Goal: Information Seeking & Learning: Check status

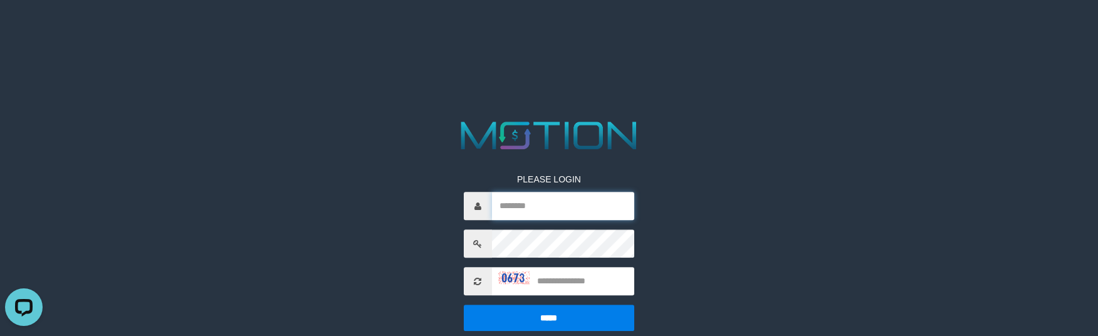
type input "**********"
click at [553, 283] on input "text" at bounding box center [563, 282] width 142 height 28
type input "****"
click at [464, 305] on input "*****" at bounding box center [549, 318] width 170 height 26
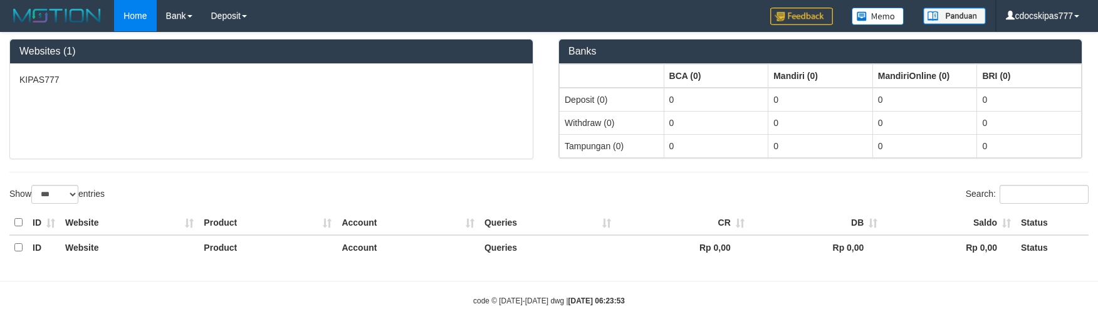
select select "***"
click at [234, 44] on link "PGA History" at bounding box center [251, 43] width 99 height 16
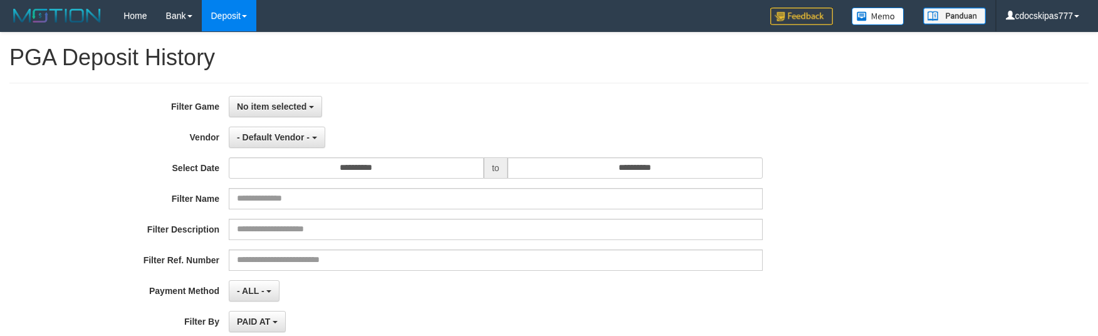
select select
select select "**"
click at [266, 108] on span "No item selected" at bounding box center [272, 107] width 70 height 10
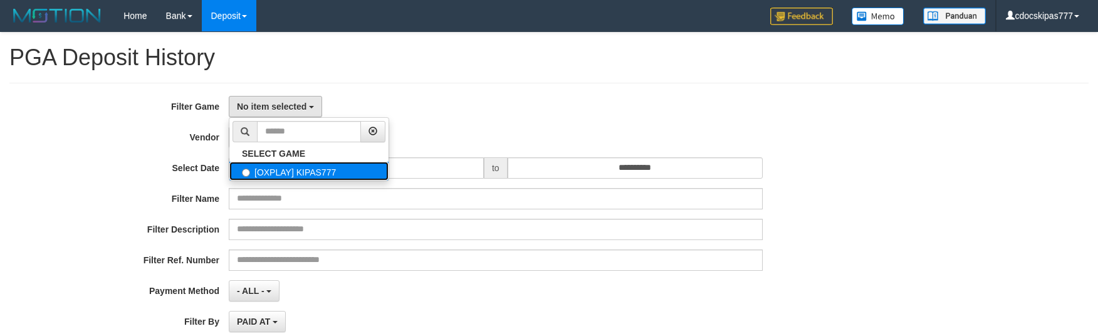
click at [264, 177] on label "[OXPLAY] KIPAS777" at bounding box center [308, 171] width 159 height 19
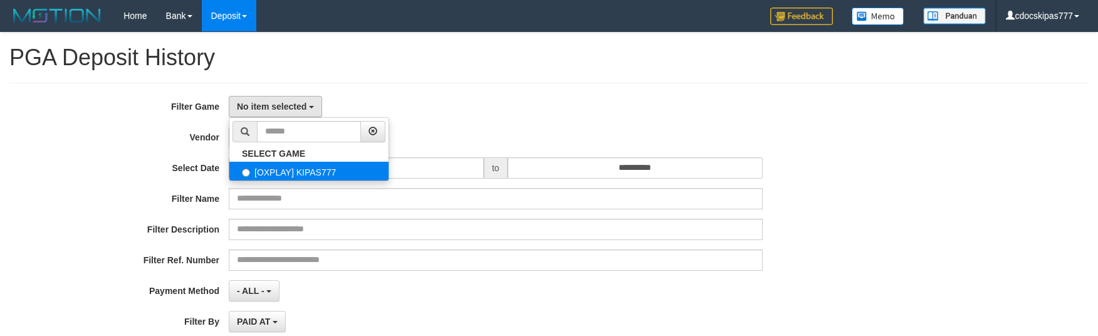
select select "****"
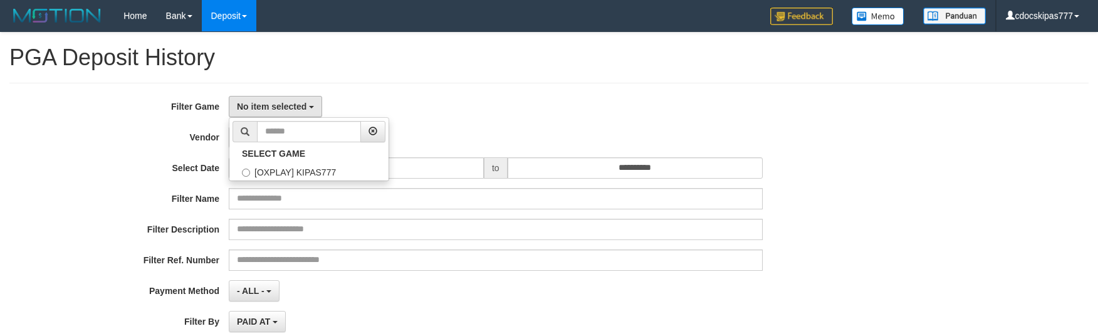
scroll to position [11, 0]
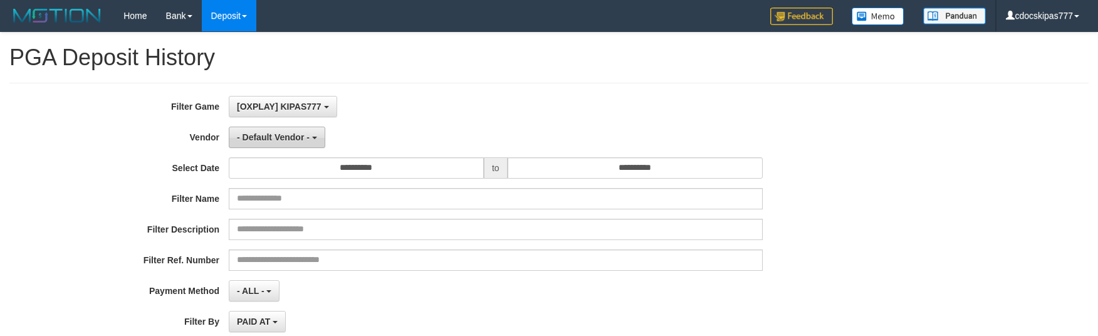
click at [268, 136] on span "- Default Vendor -" at bounding box center [273, 137] width 73 height 10
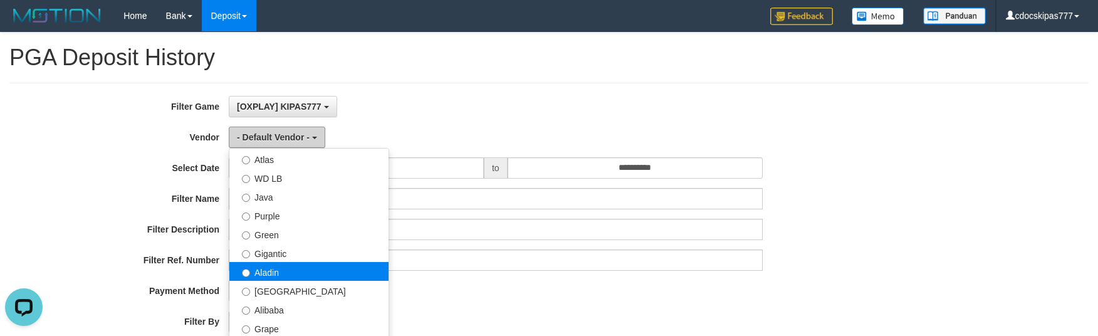
scroll to position [0, 0]
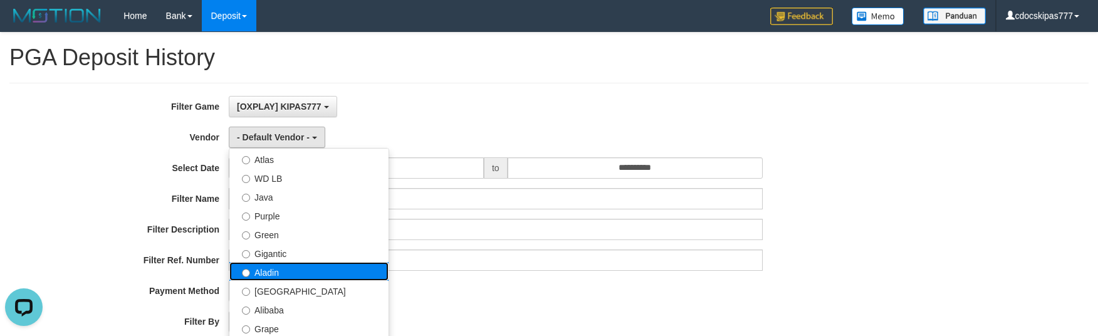
click at [283, 273] on label "Aladin" at bounding box center [308, 271] width 159 height 19
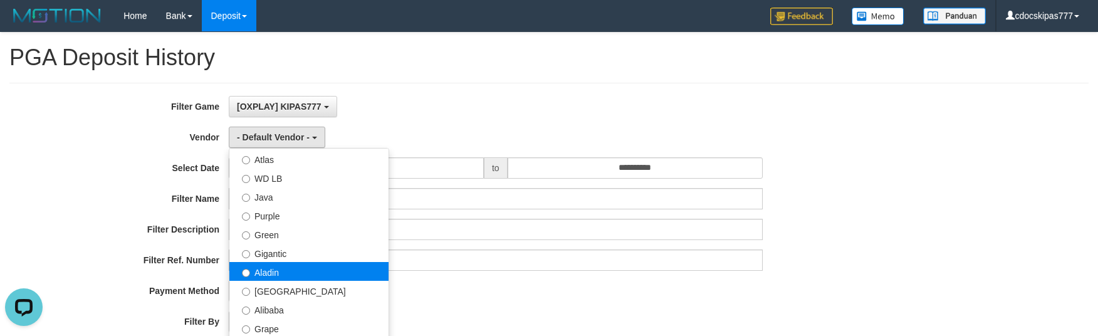
select select "**********"
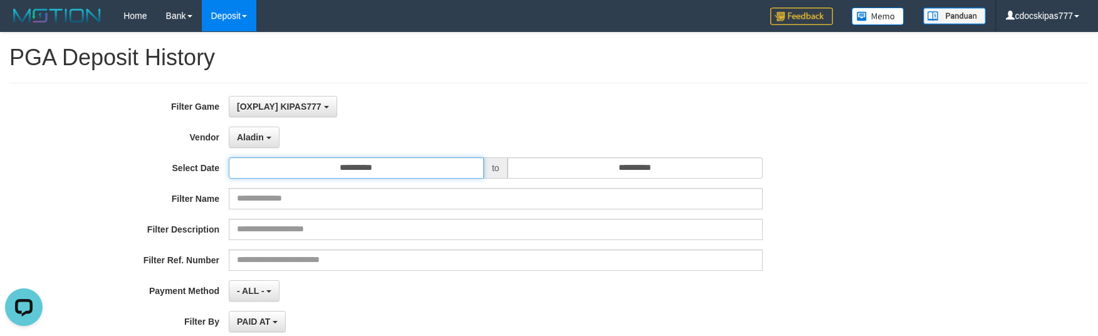
click at [330, 171] on input "**********" at bounding box center [356, 167] width 255 height 21
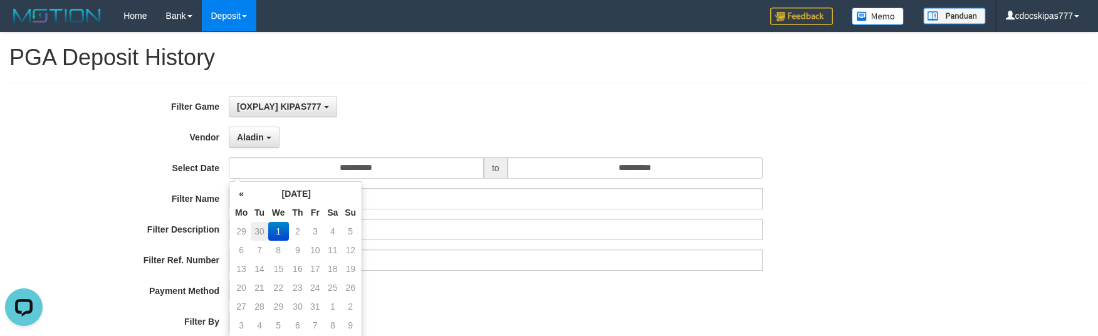
click at [262, 231] on td "30" at bounding box center [260, 231] width 18 height 19
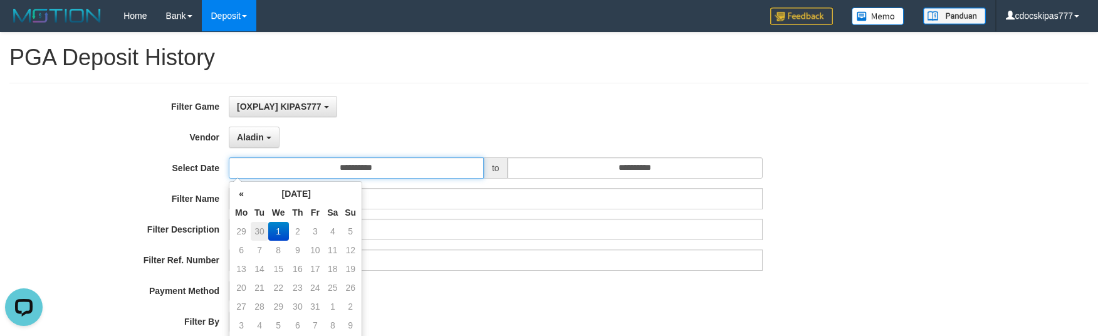
type input "**********"
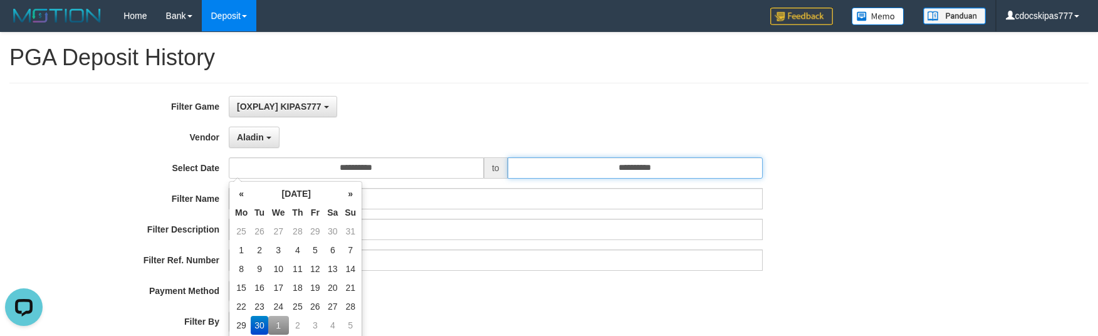
click at [650, 173] on input "**********" at bounding box center [635, 167] width 255 height 21
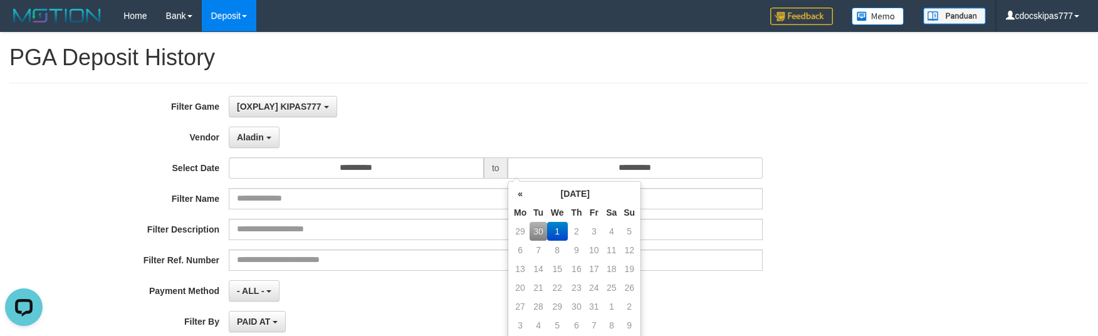
click at [539, 236] on td "30" at bounding box center [539, 231] width 18 height 19
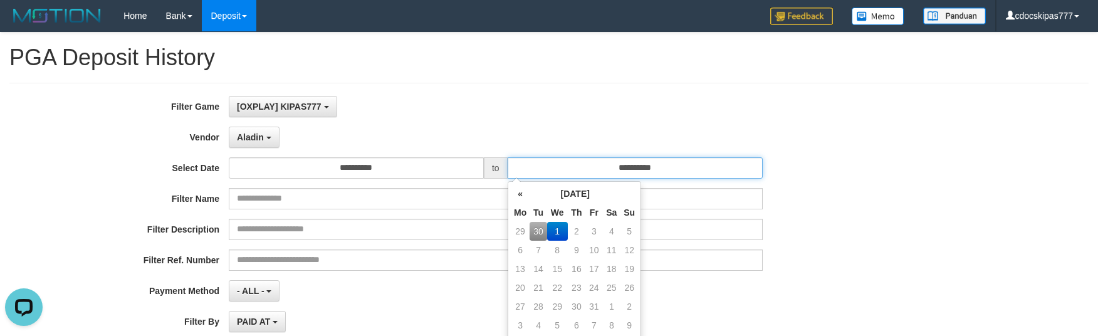
type input "**********"
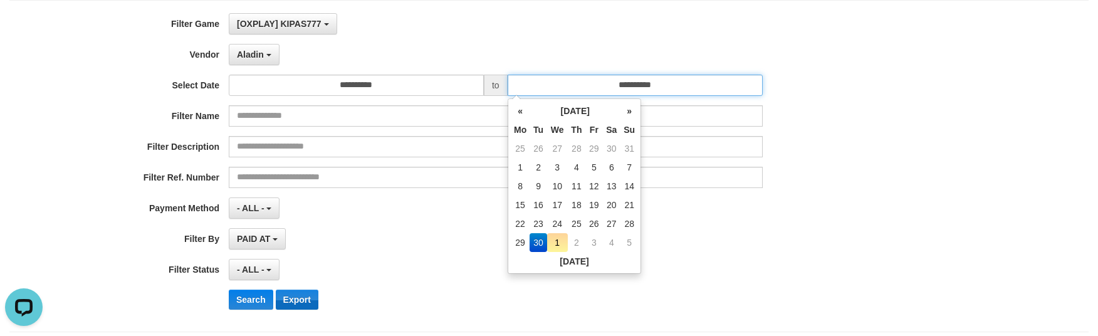
scroll to position [83, 0]
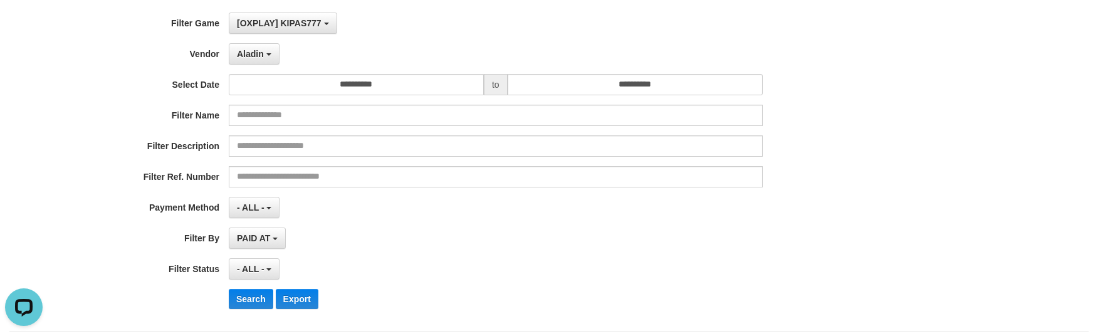
click at [252, 290] on div "**********" at bounding box center [457, 166] width 915 height 306
click at [254, 296] on button "Search" at bounding box center [251, 299] width 44 height 20
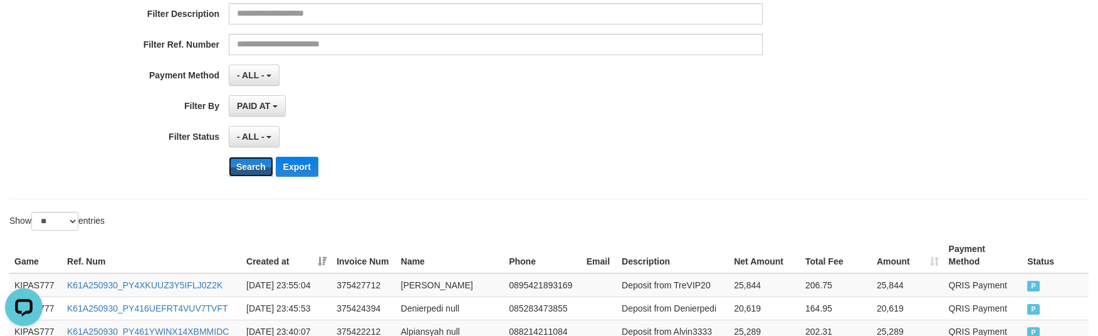
scroll to position [167, 0]
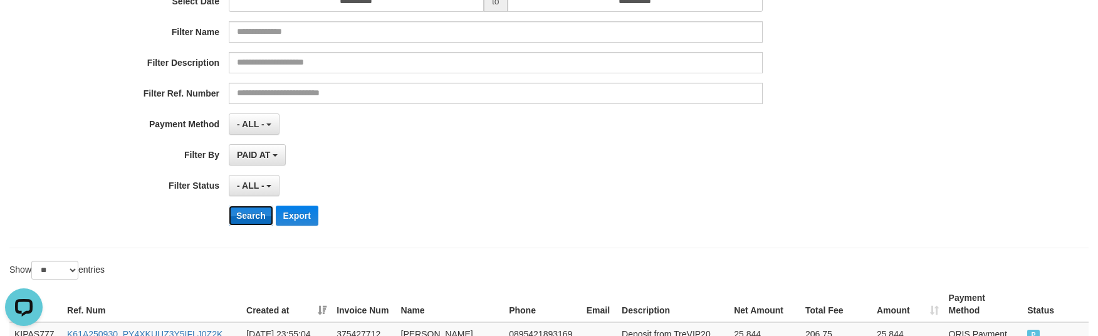
click at [249, 214] on button "Search" at bounding box center [251, 216] width 44 height 20
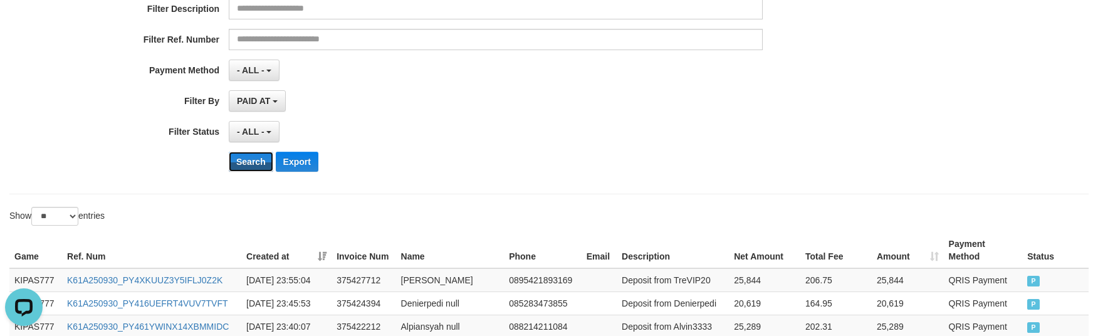
scroll to position [251, 0]
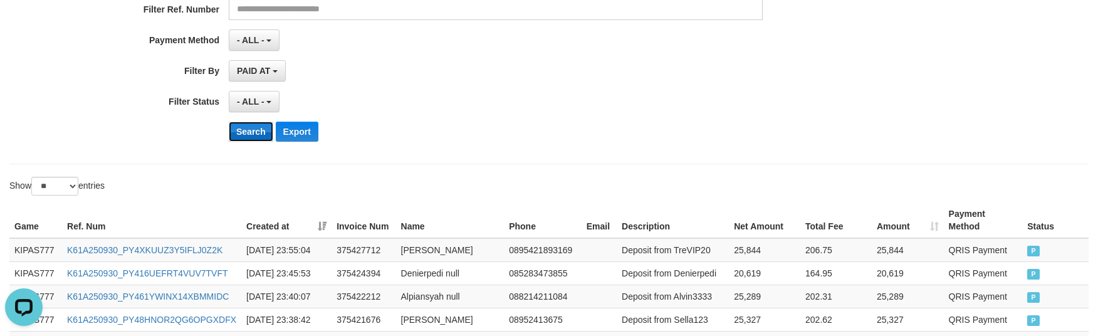
click at [247, 136] on button "Search" at bounding box center [251, 132] width 44 height 20
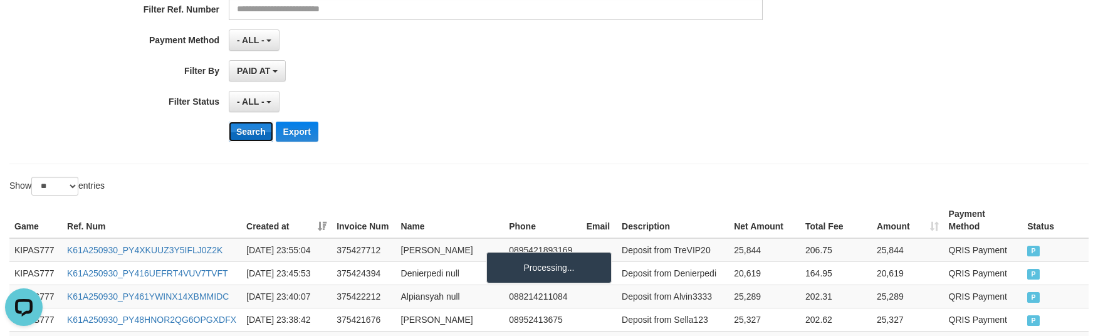
click at [247, 136] on button "Search" at bounding box center [251, 132] width 44 height 20
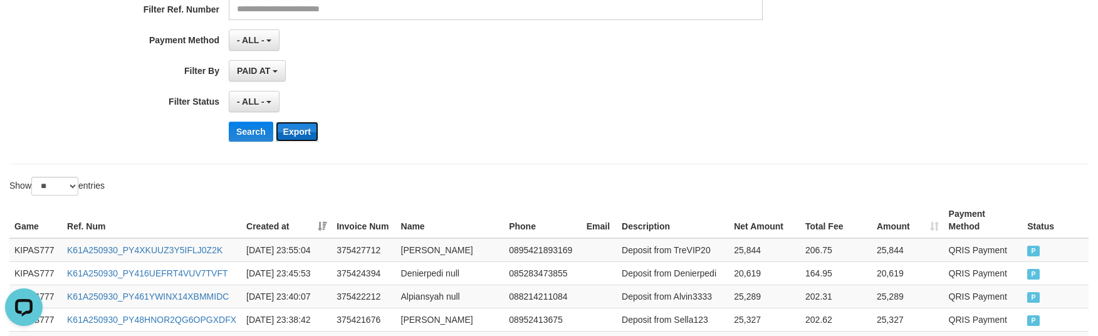
click at [306, 139] on button "Export" at bounding box center [297, 132] width 43 height 20
click at [825, 98] on div "**********" at bounding box center [457, 101] width 915 height 21
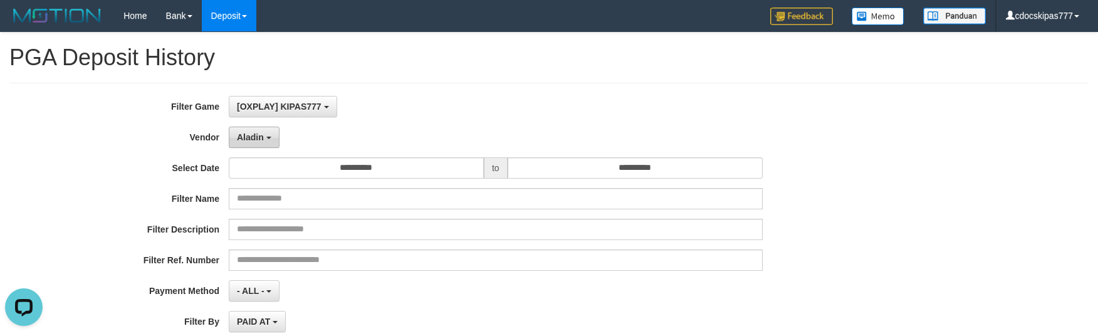
click at [252, 139] on span "Aladin" at bounding box center [250, 137] width 27 height 10
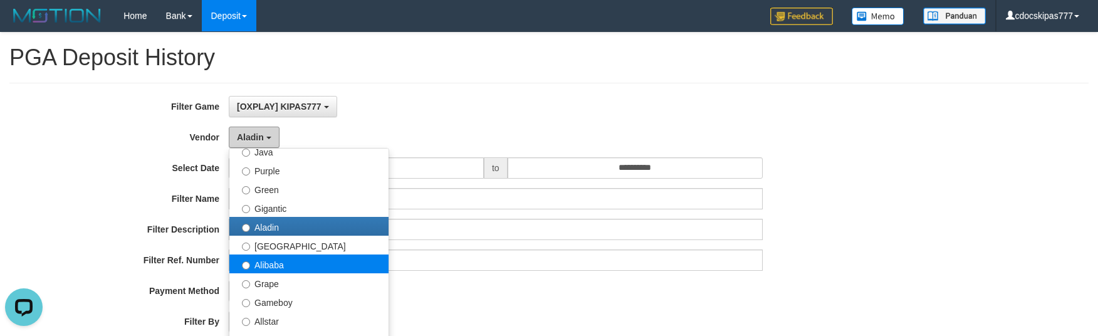
scroll to position [167, 0]
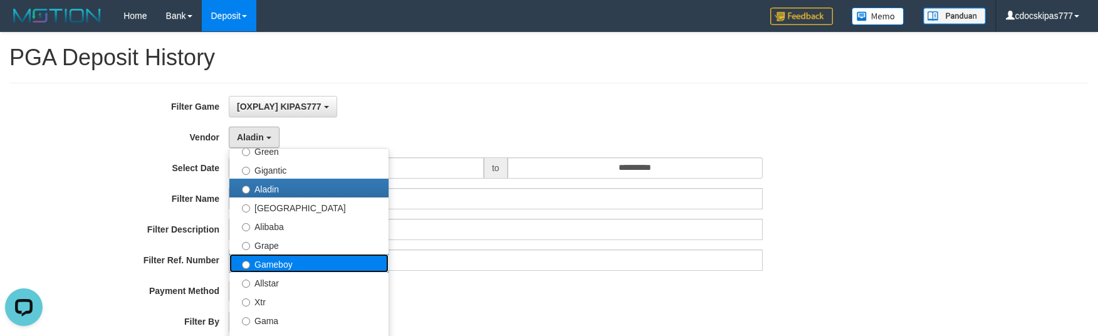
click at [291, 268] on label "Gameboy" at bounding box center [308, 263] width 159 height 19
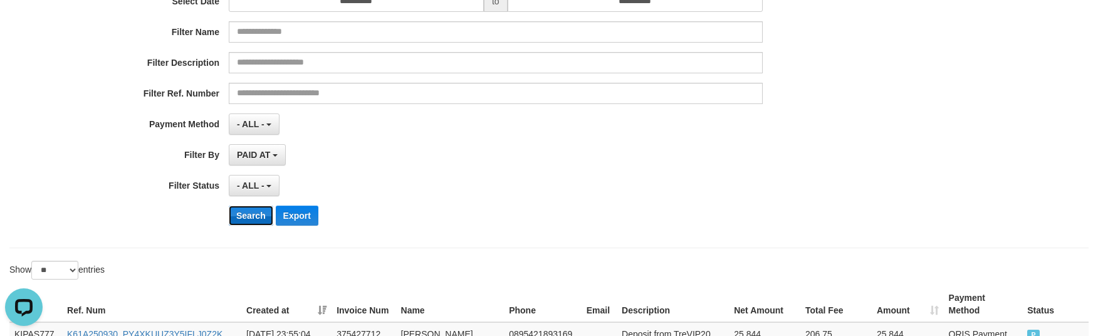
click at [257, 219] on button "Search" at bounding box center [251, 216] width 44 height 20
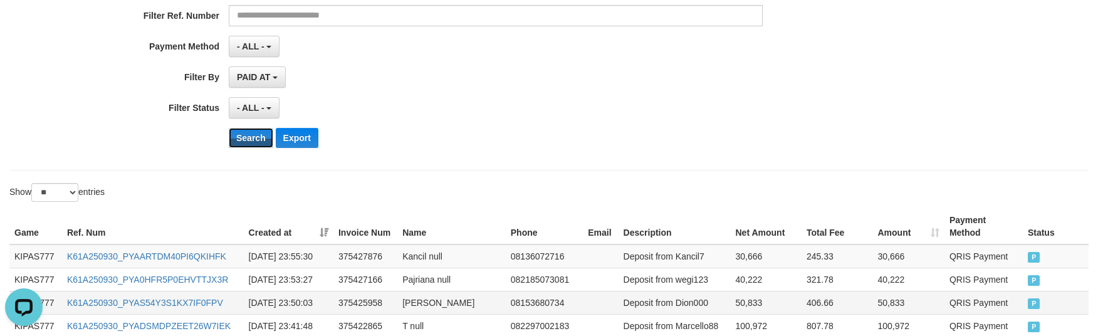
scroll to position [334, 0]
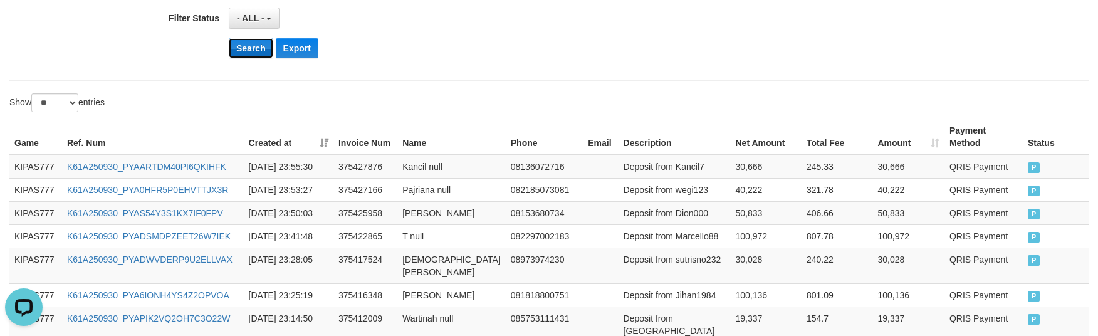
click at [263, 56] on button "Search" at bounding box center [251, 48] width 44 height 20
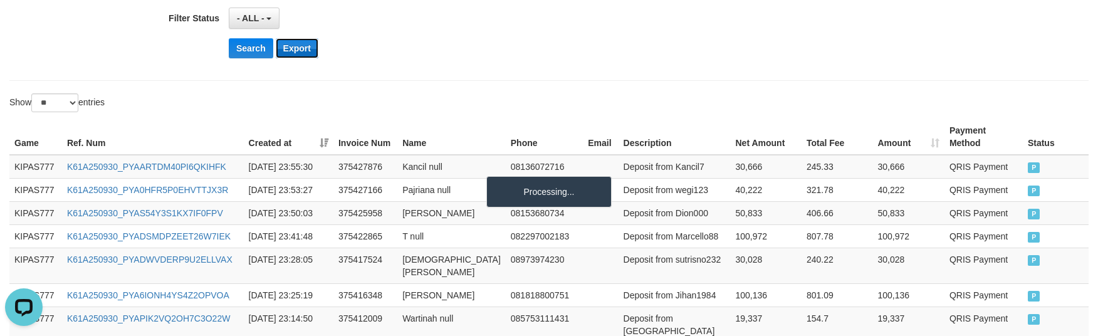
click at [303, 53] on button "Export" at bounding box center [297, 48] width 43 height 20
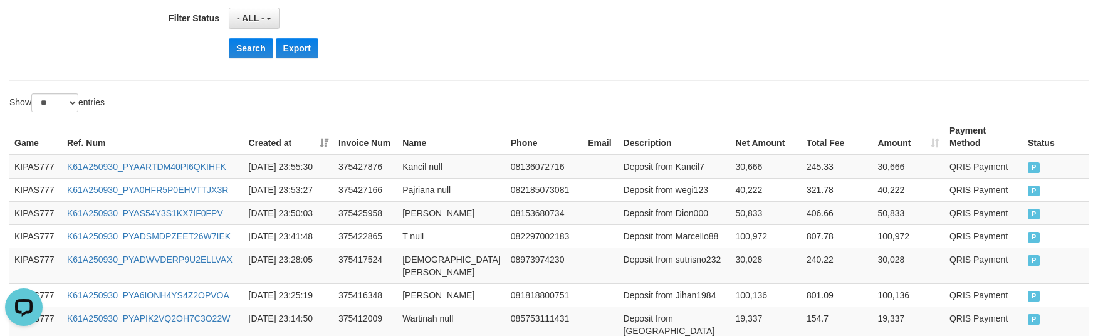
drag, startPoint x: 832, startPoint y: 48, endPoint x: 770, endPoint y: 48, distance: 62.0
click at [832, 48] on div "Search Export" at bounding box center [572, 48] width 686 height 20
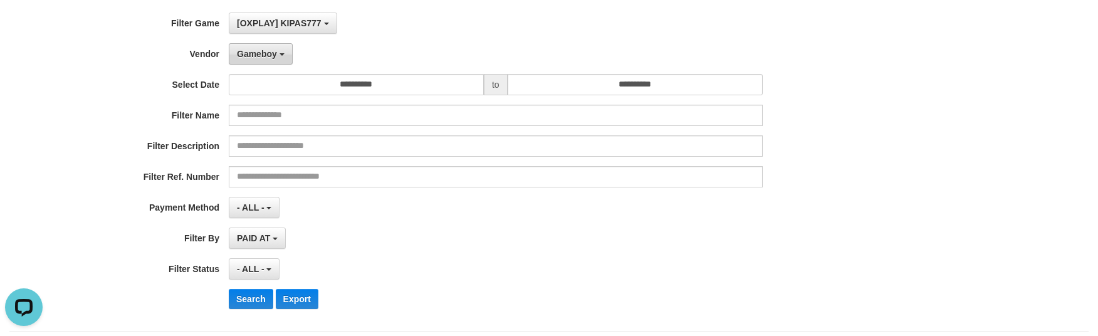
click at [262, 56] on span "Gameboy" at bounding box center [257, 54] width 40 height 10
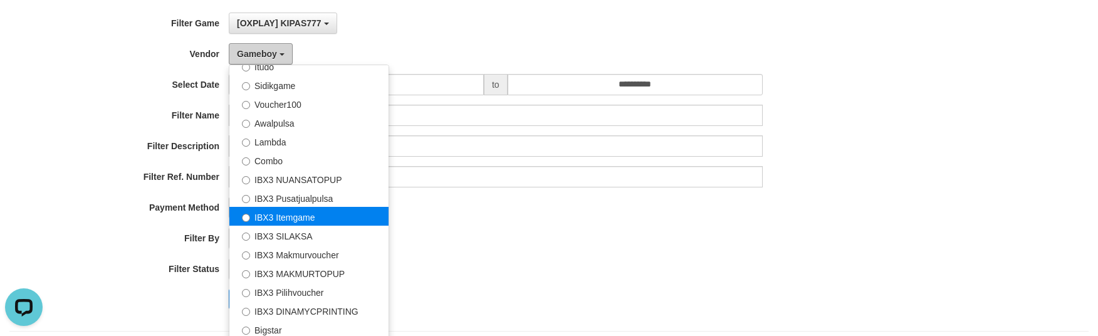
scroll to position [469, 0]
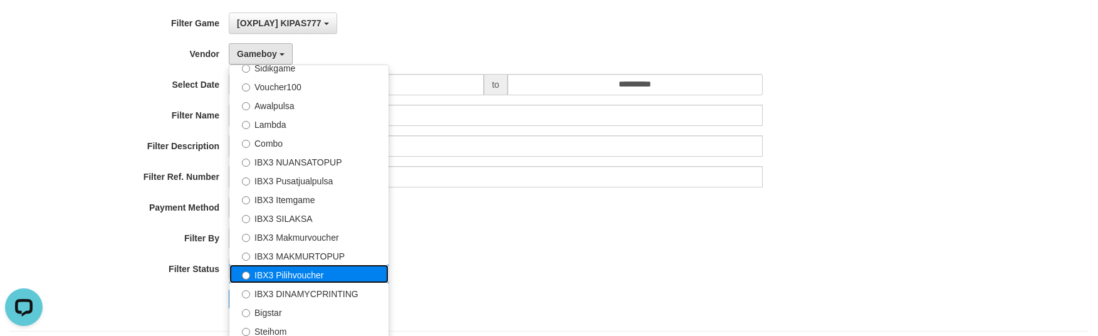
click at [306, 273] on label "IBX3 Pilihvoucher" at bounding box center [308, 273] width 159 height 19
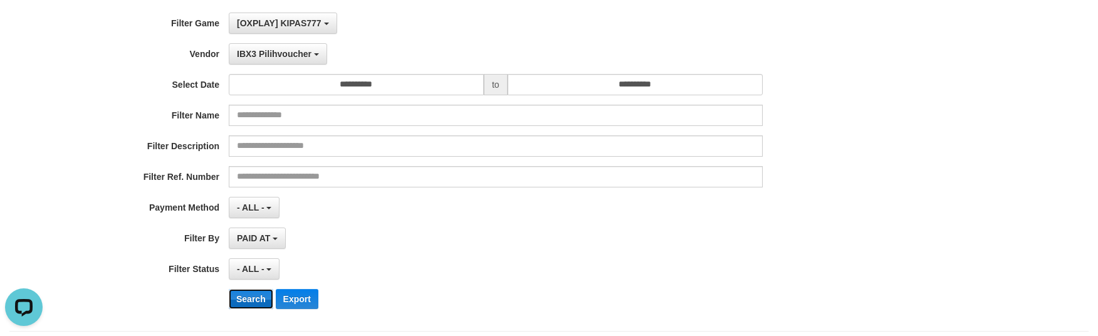
click at [256, 300] on button "Search" at bounding box center [251, 299] width 44 height 20
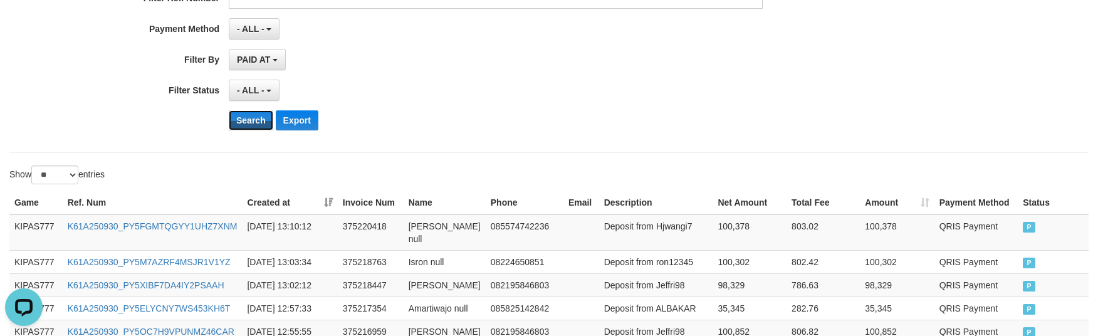
scroll to position [179, 0]
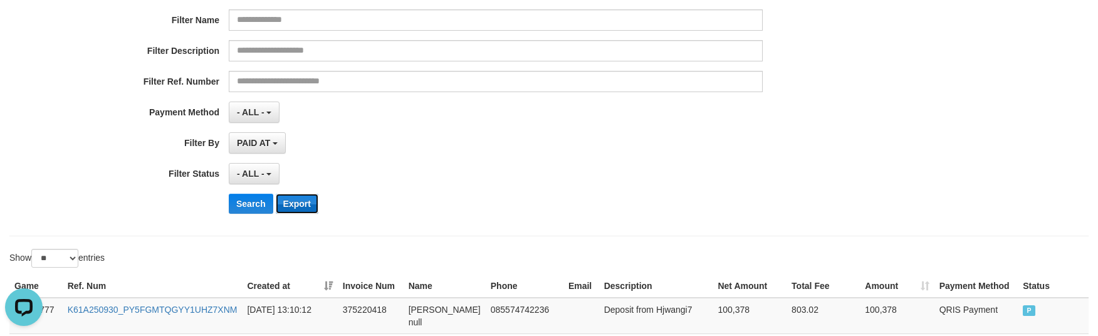
click at [307, 204] on button "Export" at bounding box center [297, 204] width 43 height 20
click at [867, 68] on div "**********" at bounding box center [457, 70] width 915 height 306
click at [832, 70] on div "**********" at bounding box center [457, 70] width 915 height 306
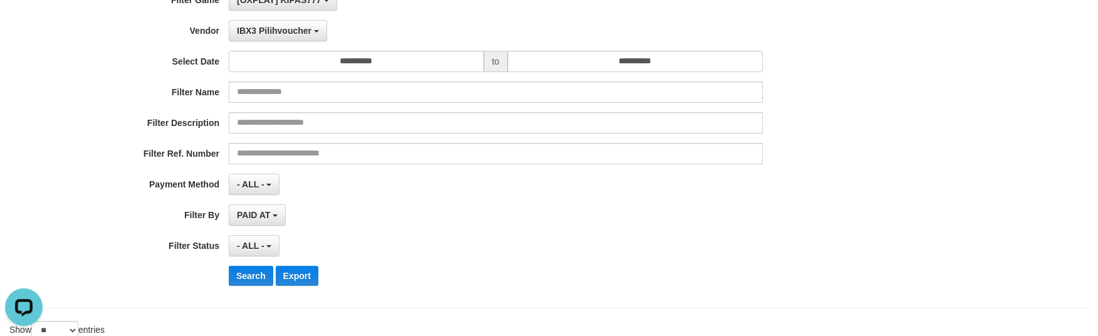
scroll to position [0, 0]
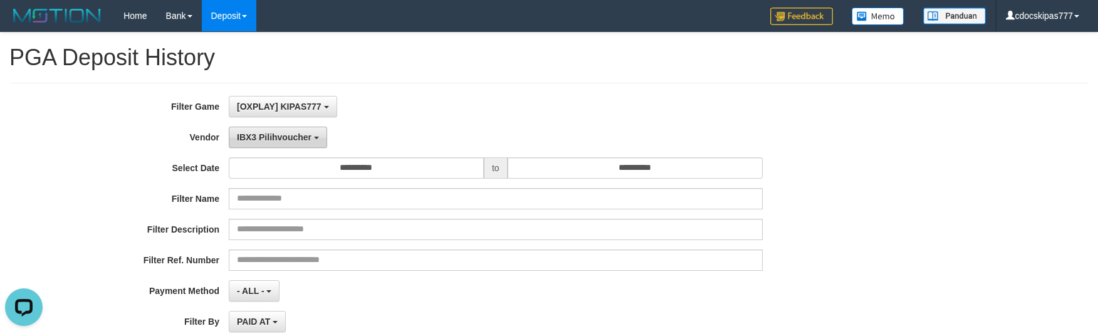
click at [274, 133] on span "IBX3 Pilihvoucher" at bounding box center [274, 137] width 75 height 10
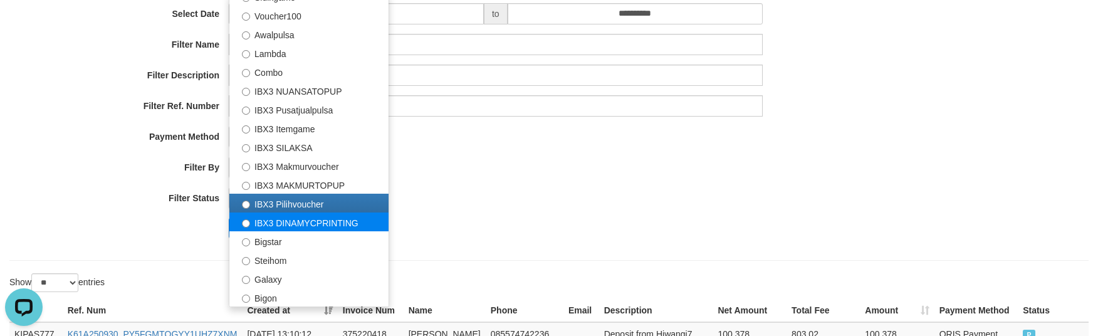
scroll to position [167, 0]
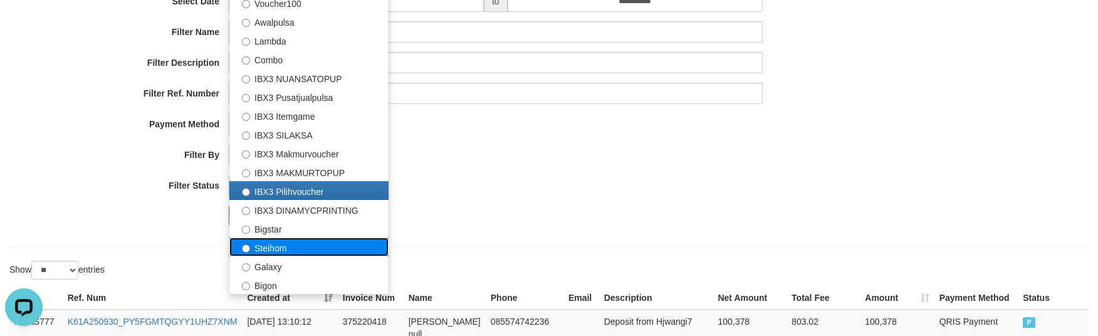
click at [294, 244] on label "Steihom" at bounding box center [308, 247] width 159 height 19
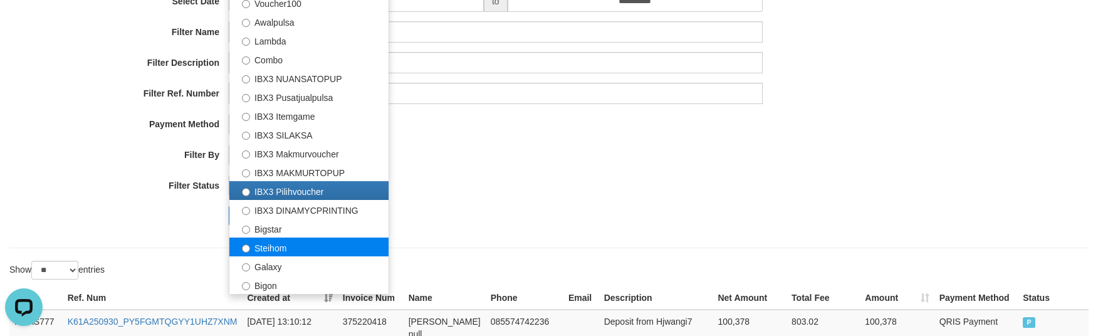
select select "**********"
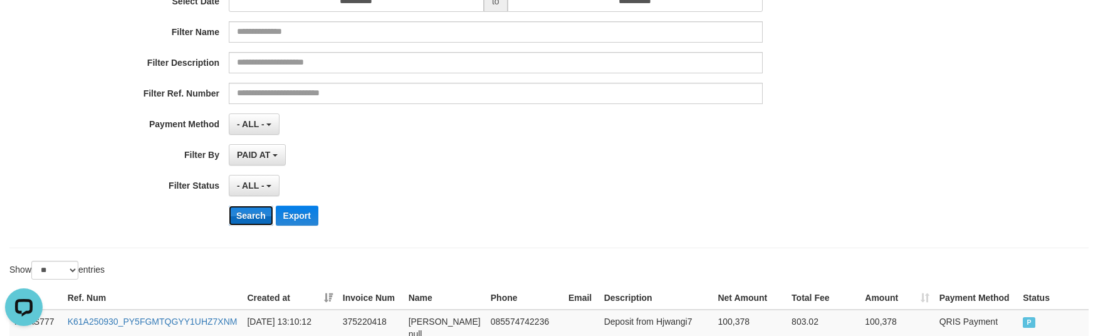
click at [258, 218] on button "Search" at bounding box center [251, 216] width 44 height 20
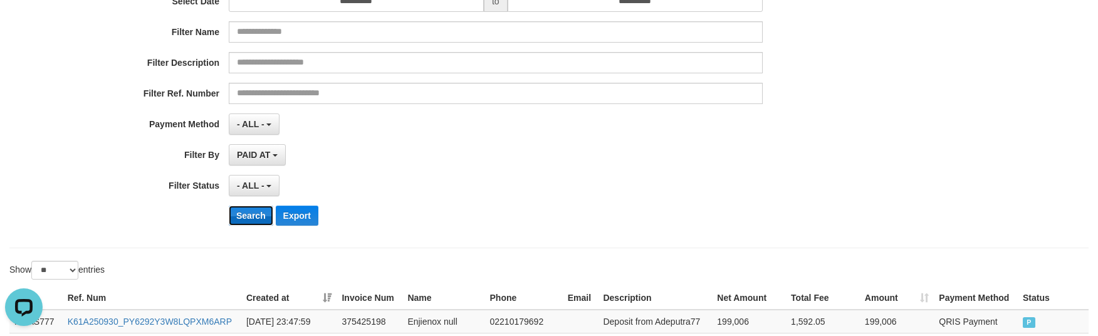
click at [258, 218] on button "Search" at bounding box center [251, 216] width 44 height 20
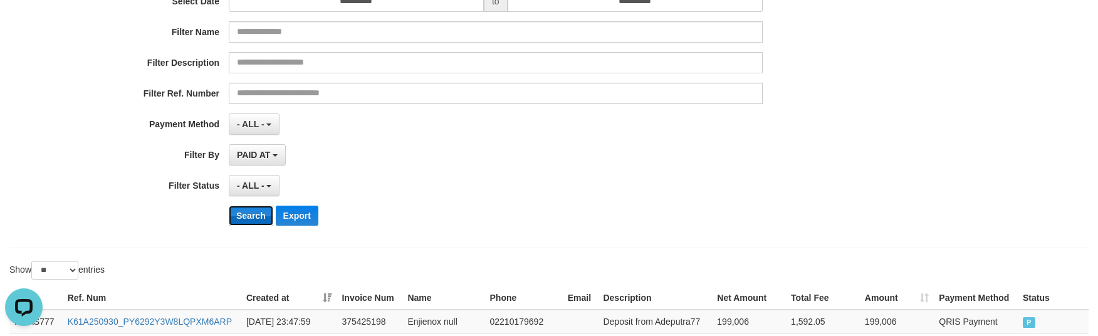
click at [258, 218] on button "Search" at bounding box center [251, 216] width 44 height 20
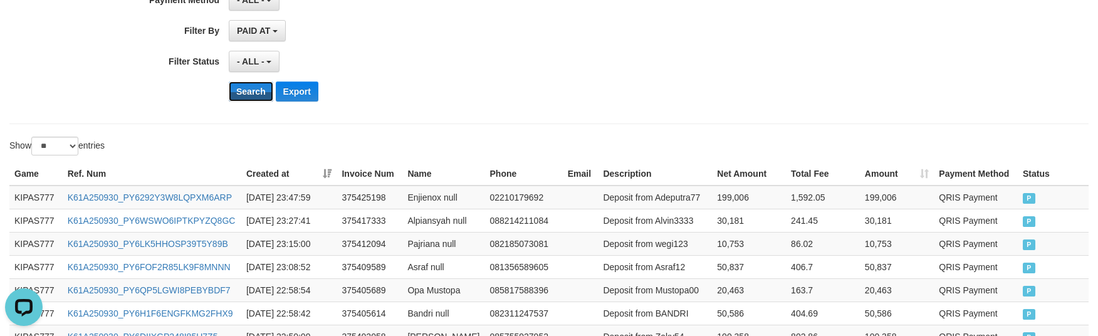
scroll to position [246, 0]
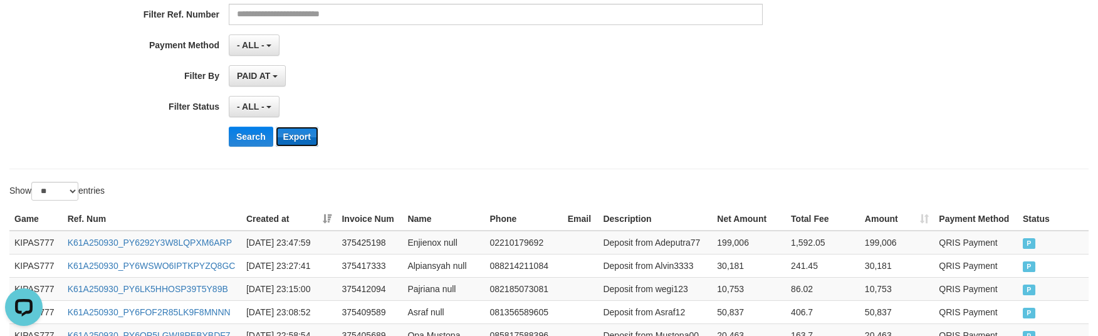
click at [294, 141] on button "Export" at bounding box center [297, 137] width 43 height 20
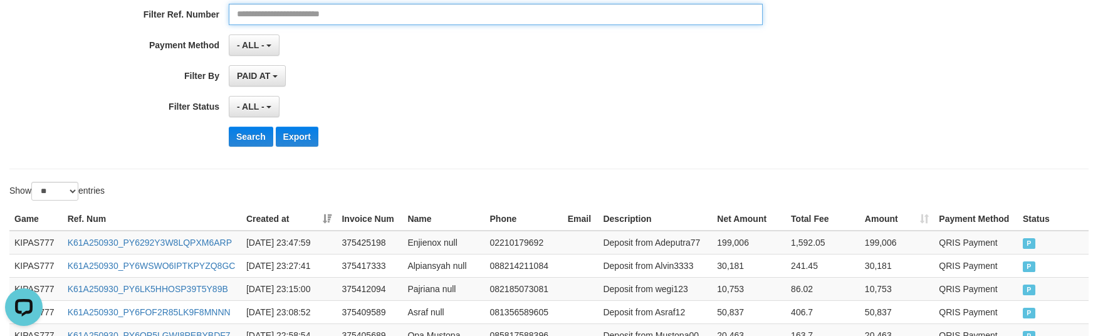
click at [682, 24] on input "text" at bounding box center [496, 14] width 534 height 21
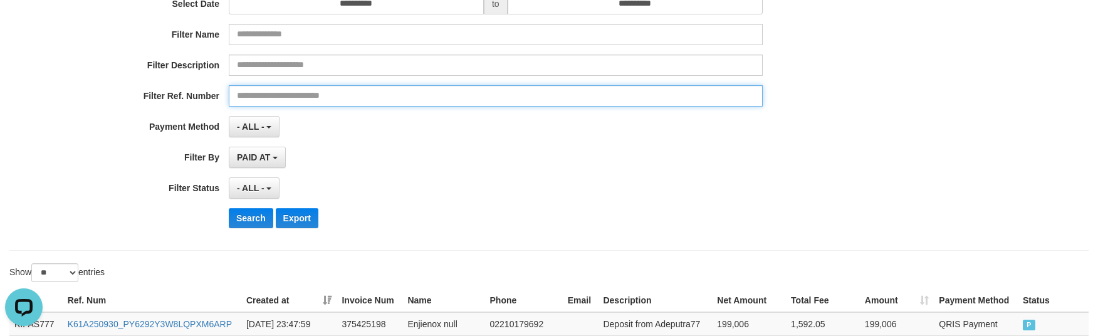
scroll to position [0, 0]
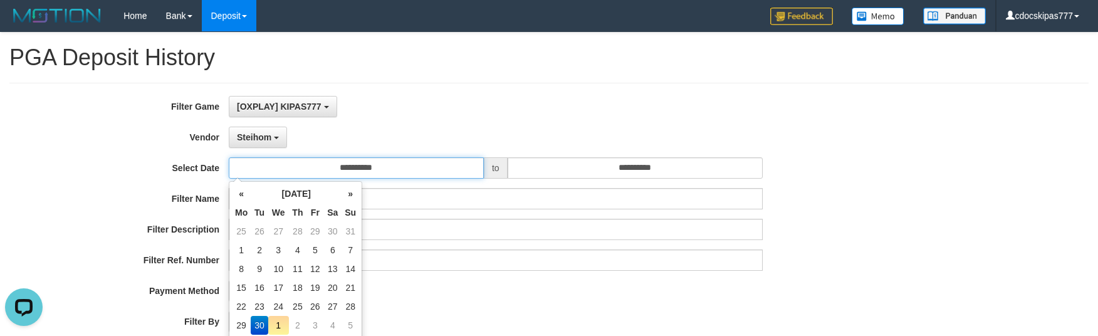
click at [419, 168] on input "**********" at bounding box center [356, 167] width 255 height 21
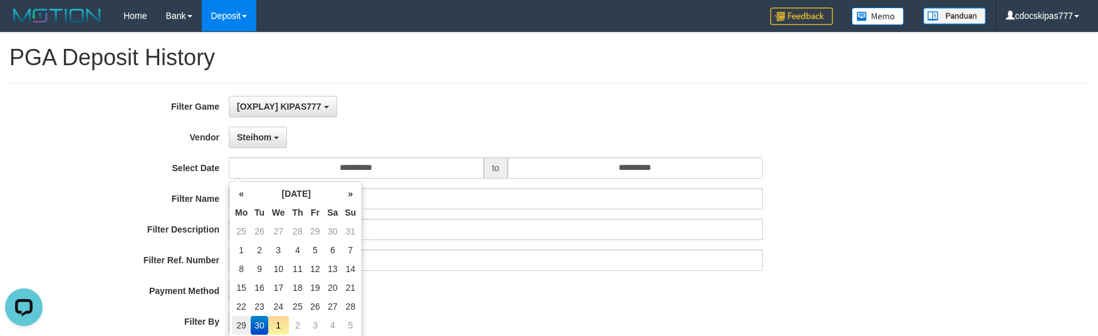
click at [239, 325] on td "29" at bounding box center [241, 325] width 19 height 19
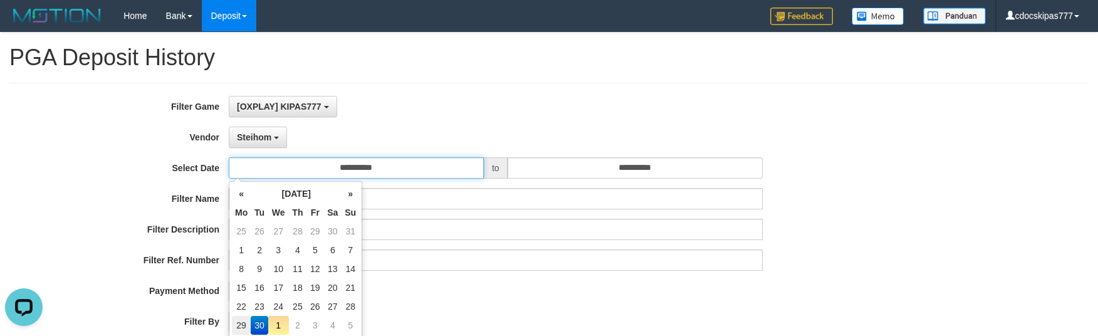
type input "**********"
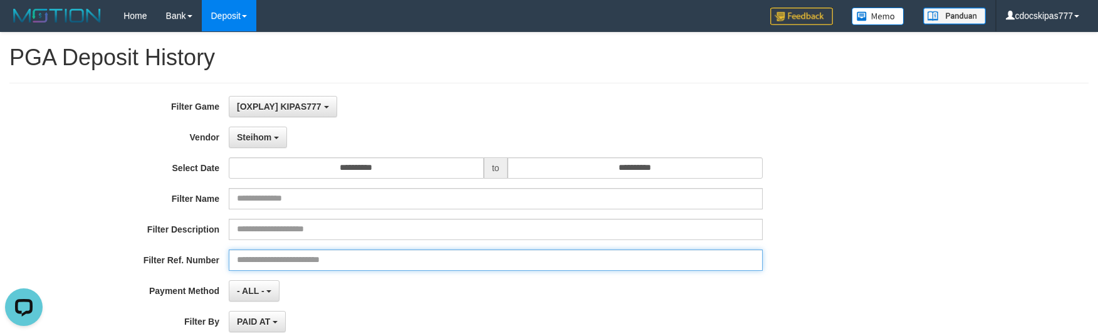
click at [399, 267] on input "text" at bounding box center [496, 259] width 534 height 21
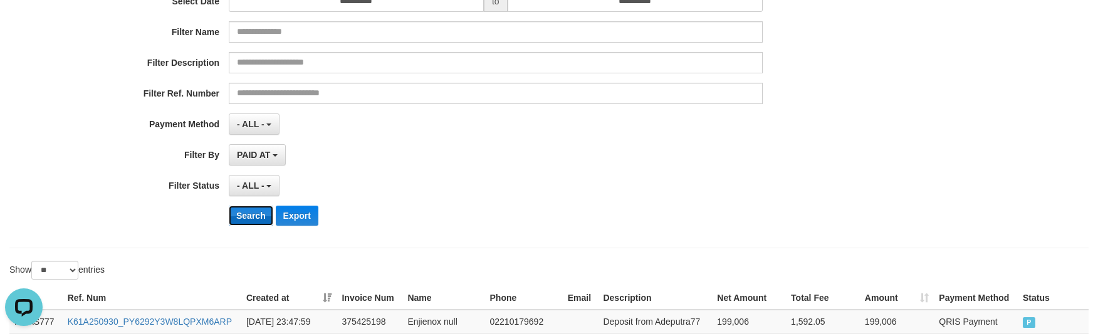
click at [264, 217] on button "Search" at bounding box center [251, 216] width 44 height 20
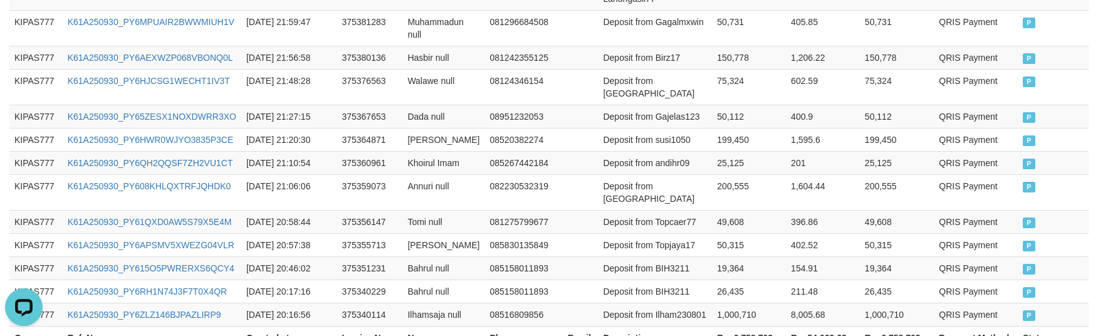
scroll to position [914, 0]
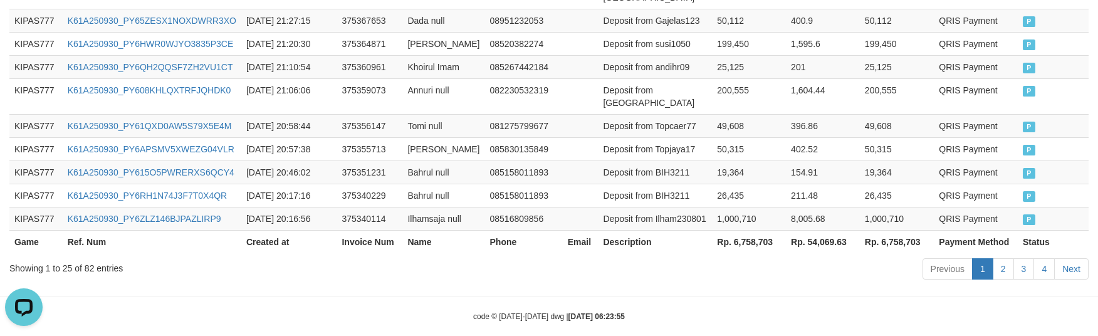
click at [755, 230] on th "Rp. 6,758,703" at bounding box center [749, 241] width 74 height 23
copy th "6,758,703"
click at [563, 114] on td at bounding box center [581, 125] width 36 height 23
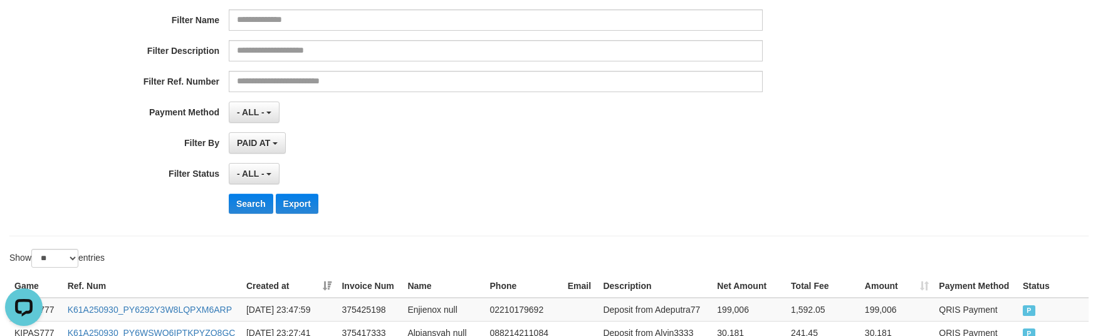
scroll to position [0, 0]
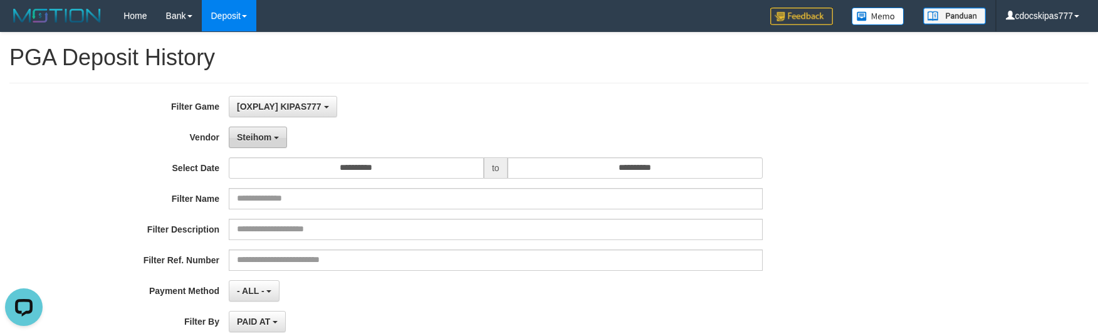
click at [269, 144] on button "Steihom" at bounding box center [258, 137] width 58 height 21
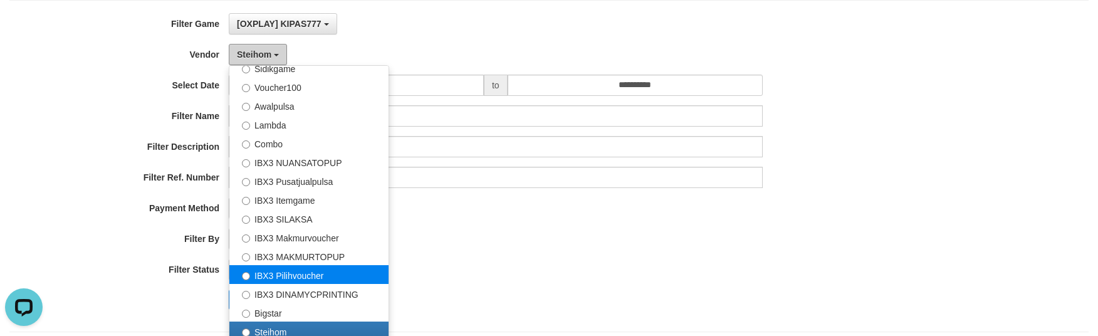
scroll to position [83, 0]
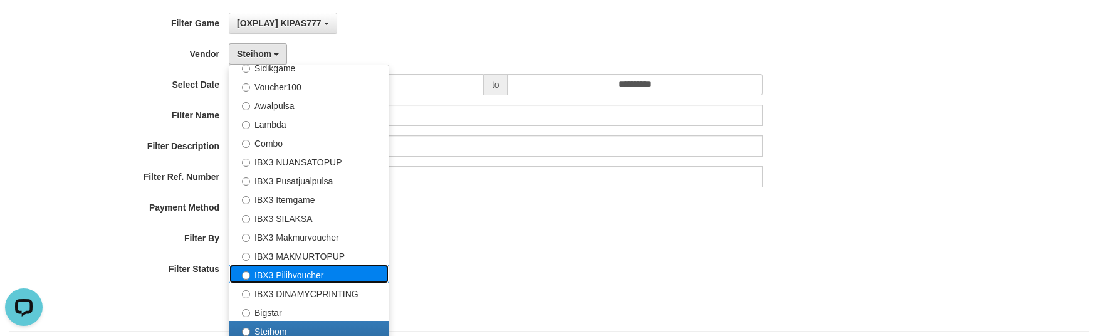
click at [313, 276] on label "IBX3 Pilihvoucher" at bounding box center [308, 273] width 159 height 19
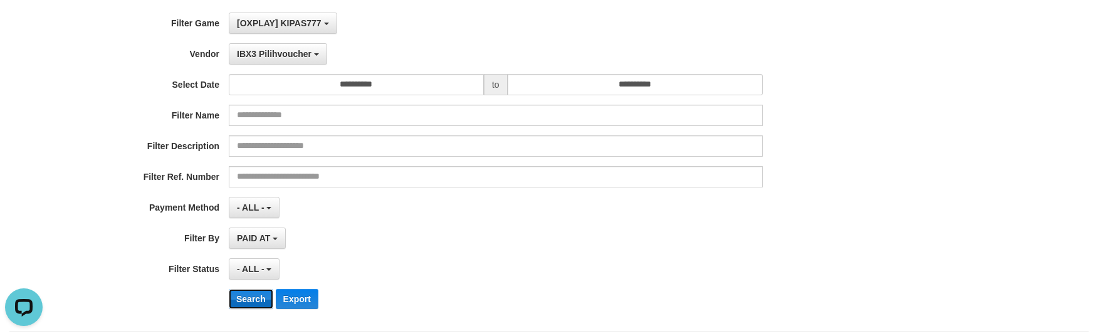
click at [254, 291] on button "Search" at bounding box center [251, 299] width 44 height 20
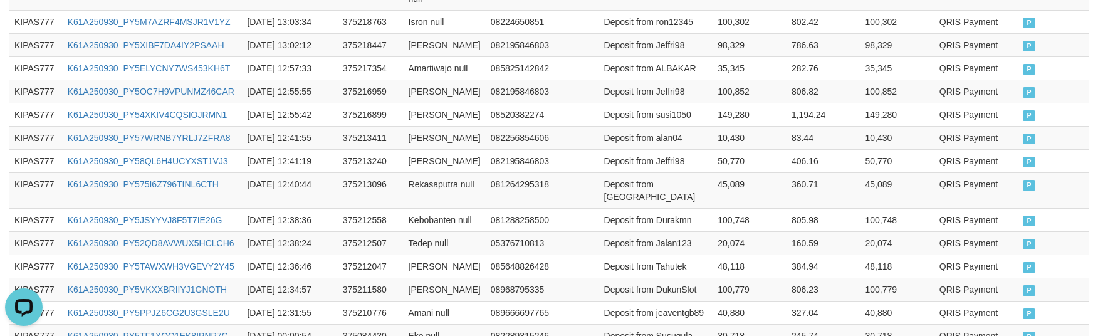
scroll to position [763, 0]
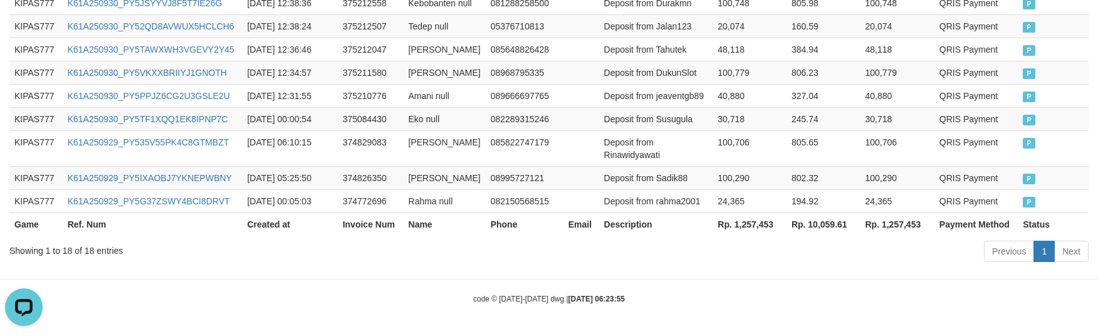
click at [748, 226] on th "Rp. 1,257,453" at bounding box center [750, 223] width 74 height 23
copy th "1,257,453"
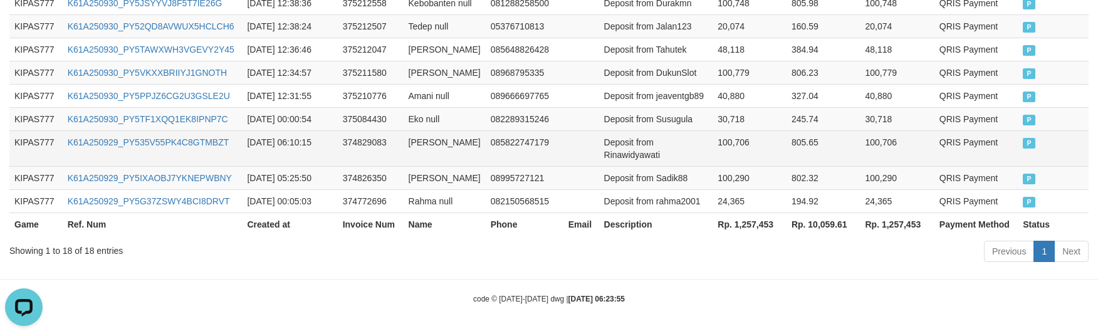
click at [501, 130] on td "085822747179" at bounding box center [525, 148] width 78 height 36
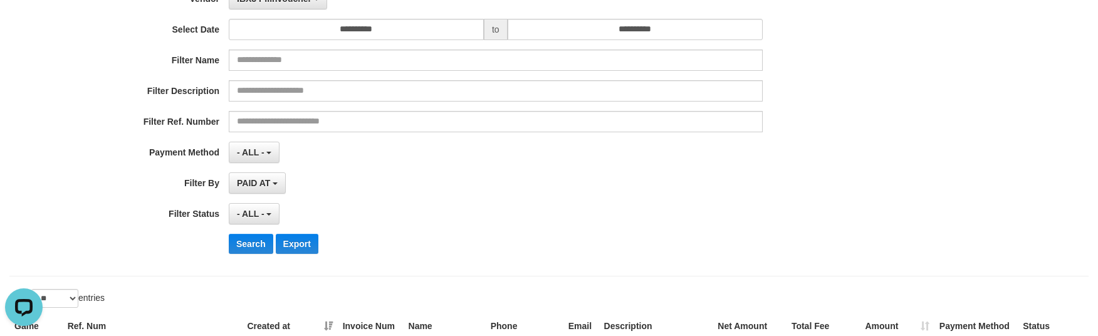
scroll to position [0, 0]
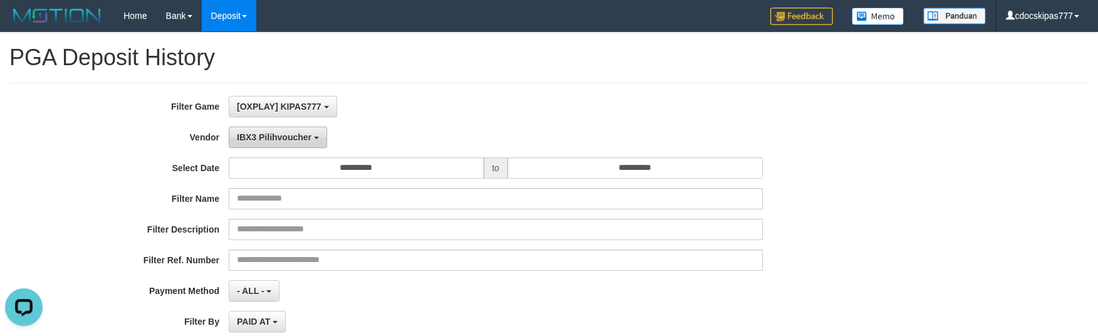
click at [306, 144] on button "IBX3 Pilihvoucher" at bounding box center [278, 137] width 98 height 21
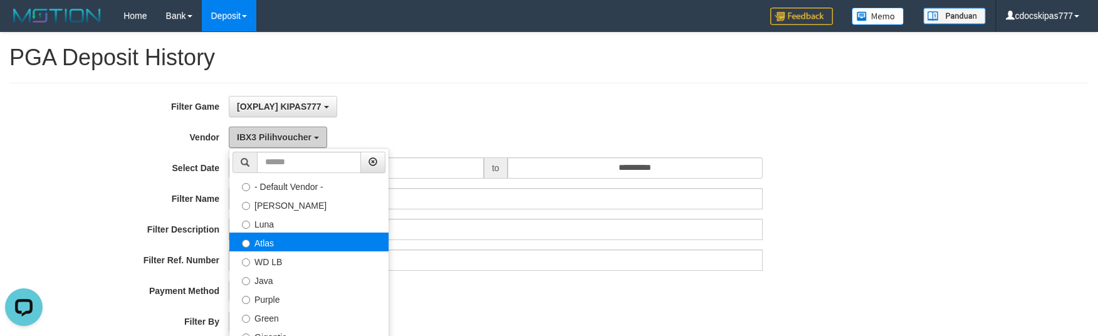
scroll to position [83, 0]
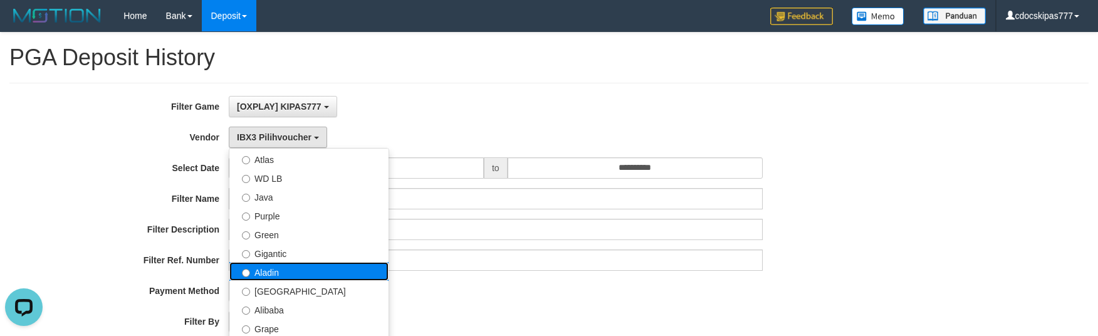
click at [311, 266] on label "Aladin" at bounding box center [308, 271] width 159 height 19
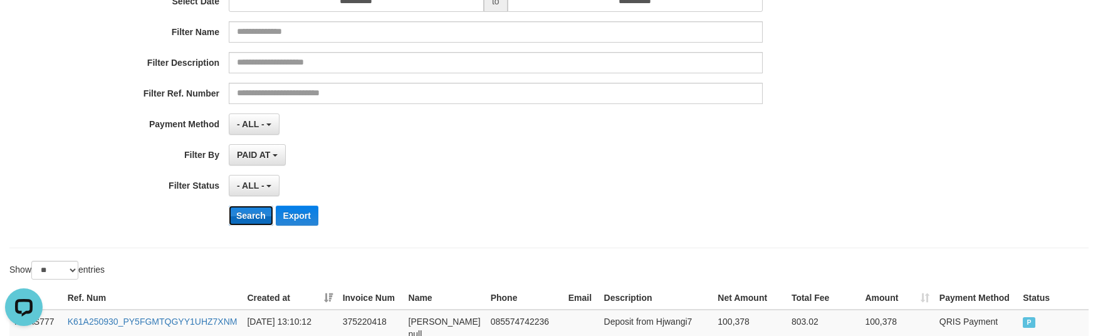
click at [257, 221] on button "Search" at bounding box center [251, 216] width 44 height 20
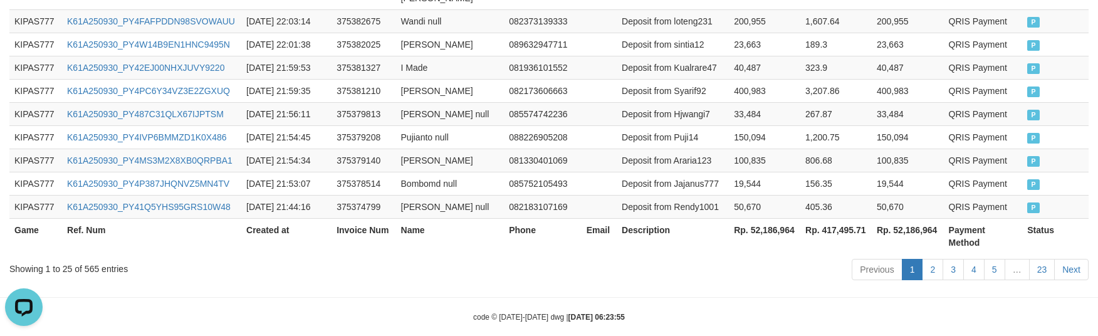
scroll to position [889, 0]
click at [758, 223] on th "Rp. 52,186,964" at bounding box center [764, 235] width 71 height 36
copy th "52,186,964"
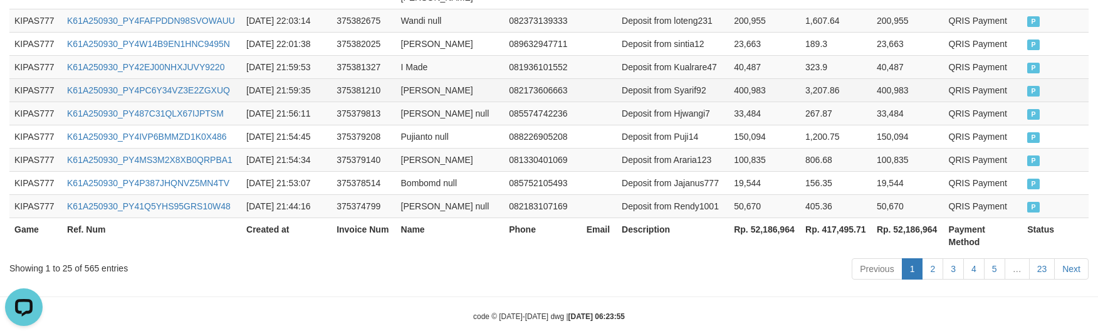
click at [506, 78] on td "082173606663" at bounding box center [543, 89] width 78 height 23
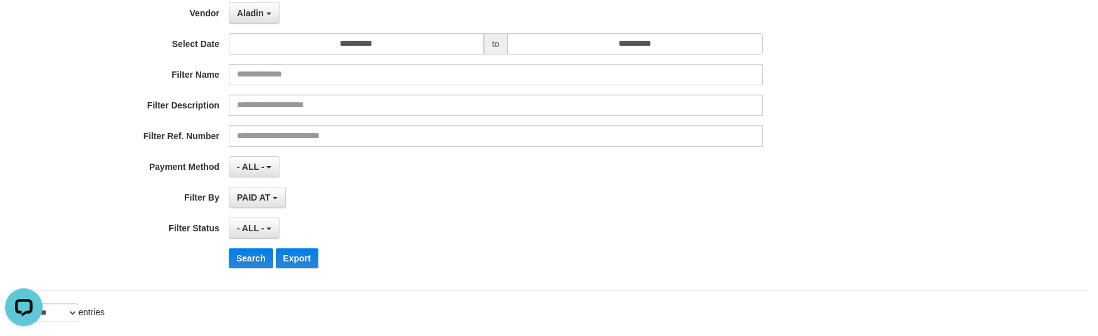
scroll to position [0, 0]
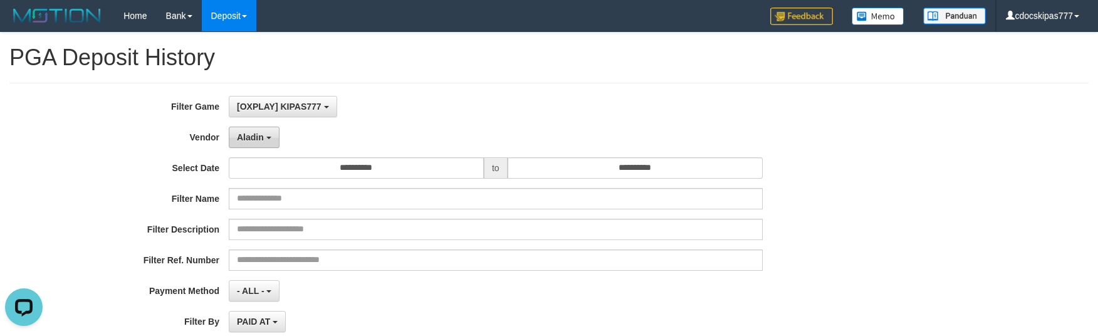
click at [259, 140] on span "Aladin" at bounding box center [250, 137] width 27 height 10
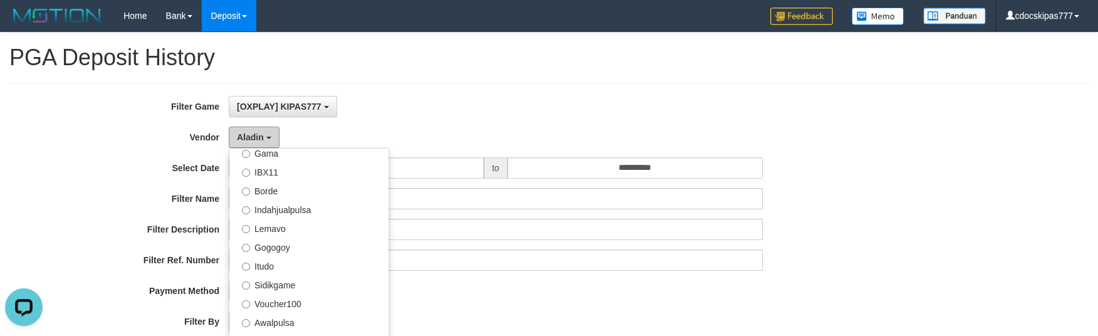
scroll to position [251, 0]
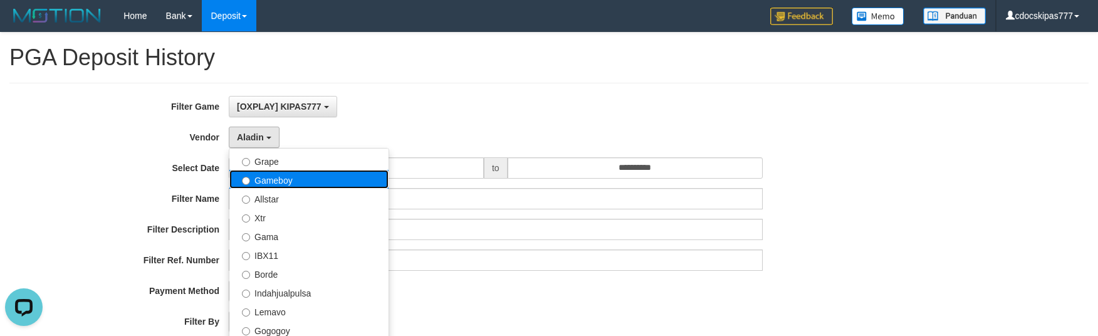
click at [294, 180] on label "Gameboy" at bounding box center [308, 179] width 159 height 19
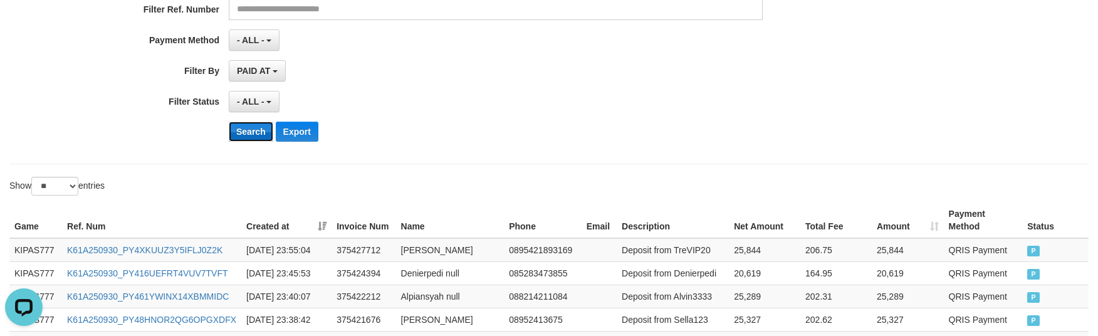
click at [256, 128] on button "Search" at bounding box center [251, 132] width 44 height 20
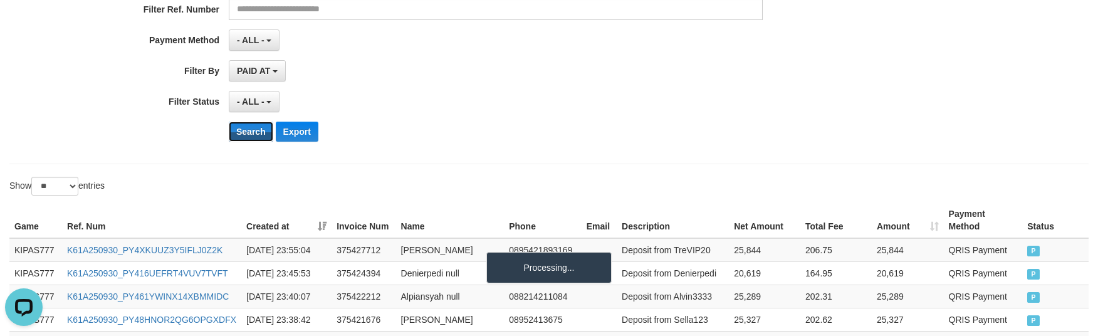
scroll to position [926, 0]
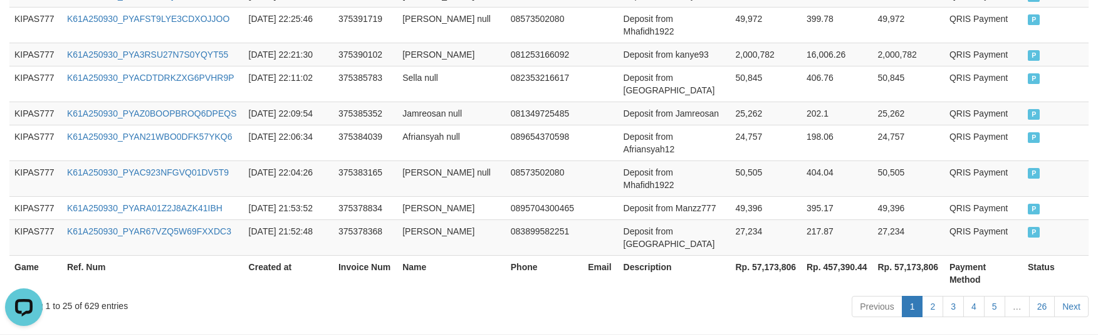
click at [757, 255] on th "Rp. 57,173,806" at bounding box center [766, 273] width 71 height 36
copy th "57,173,806"
click at [720, 295] on div "Previous 1 2 3 4 5 … 26 Next" at bounding box center [778, 308] width 622 height 27
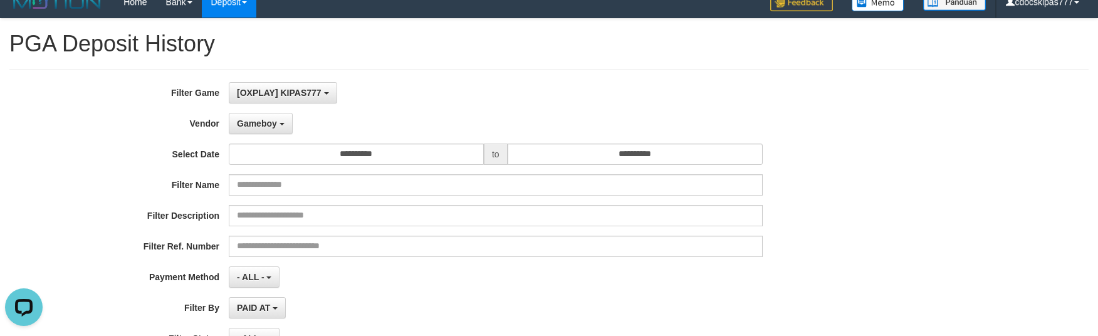
scroll to position [8, 0]
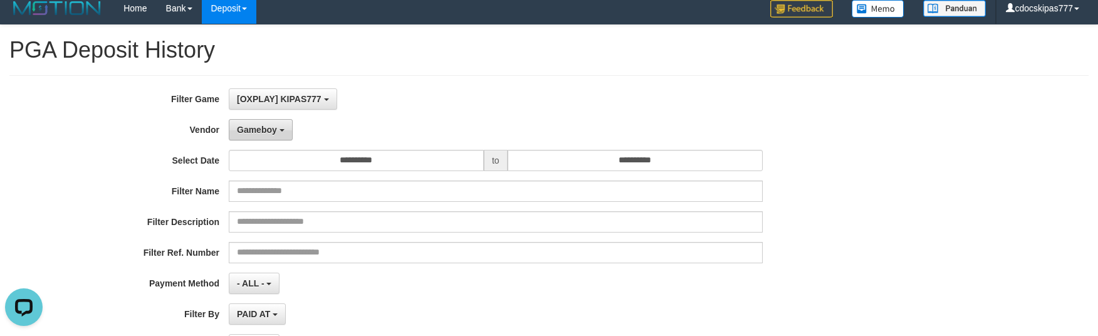
click at [285, 131] on button "Gameboy" at bounding box center [261, 129] width 64 height 21
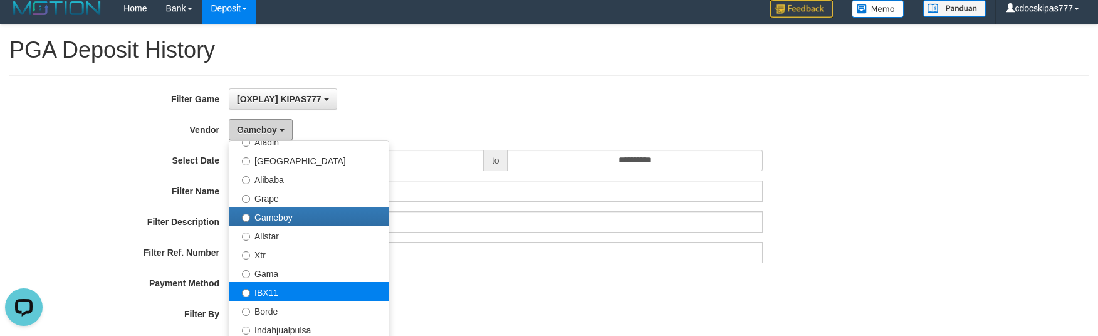
scroll to position [167, 0]
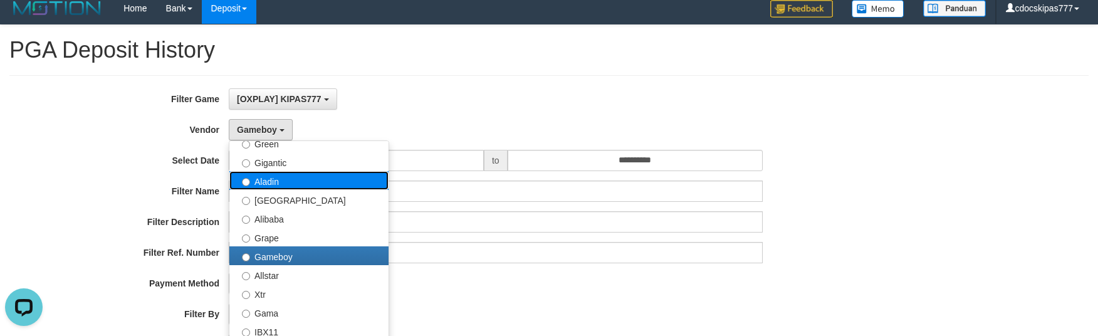
click at [285, 184] on label "Aladin" at bounding box center [308, 180] width 159 height 19
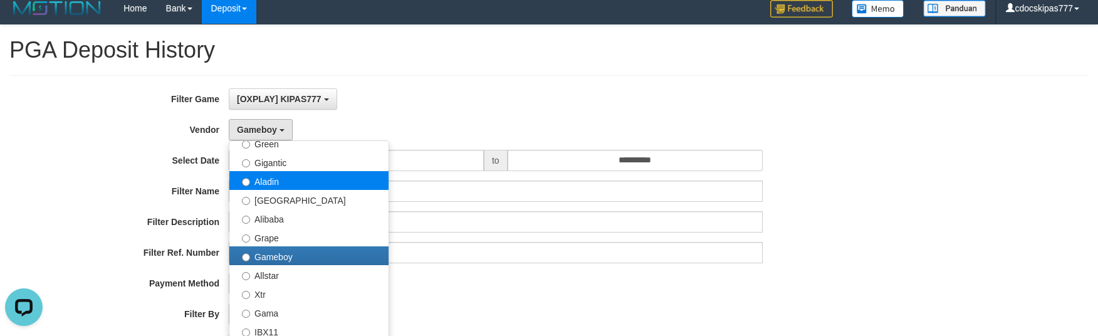
select select "**********"
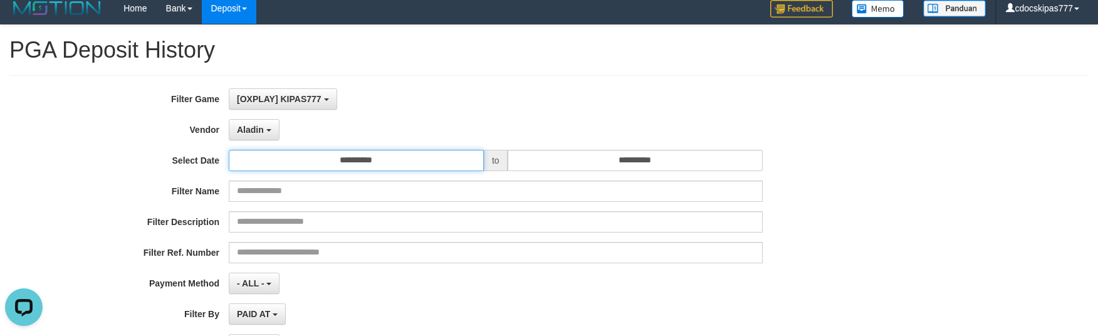
click at [411, 151] on input "**********" at bounding box center [356, 160] width 255 height 21
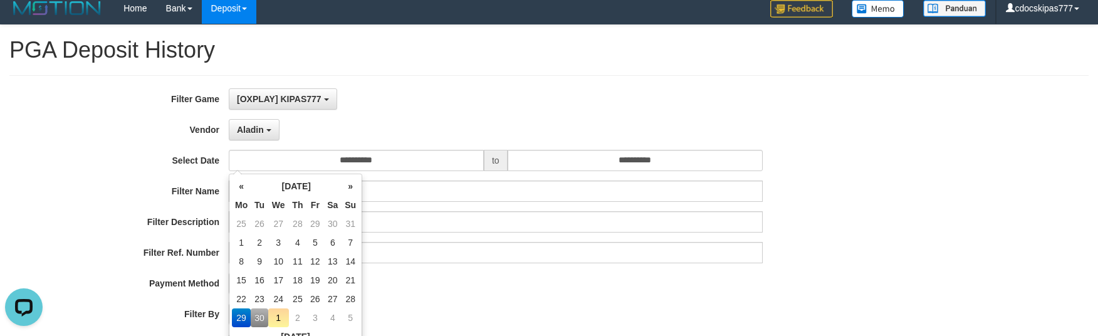
click at [263, 312] on td "30" at bounding box center [260, 317] width 18 height 19
type input "**********"
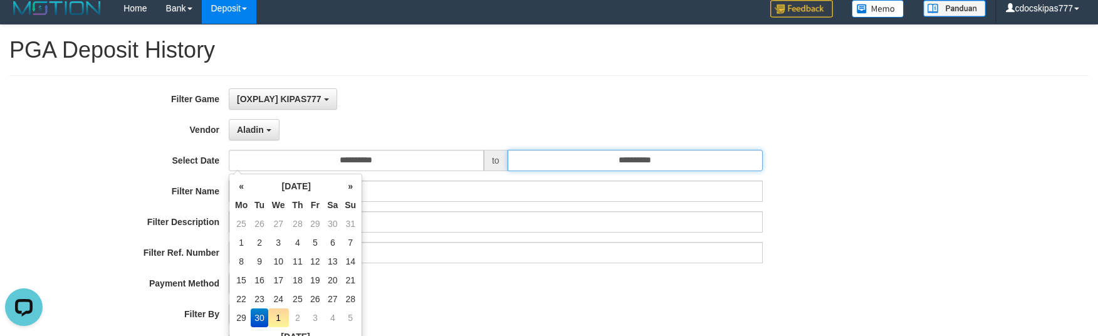
click at [646, 151] on input "**********" at bounding box center [635, 160] width 255 height 21
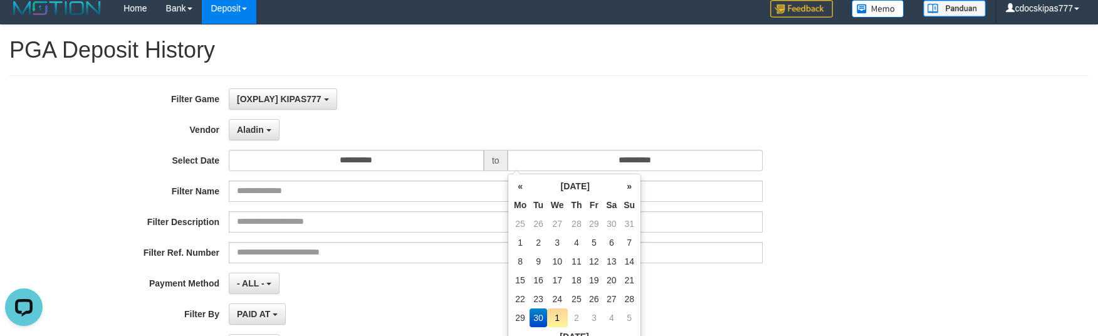
click at [557, 314] on td "1" at bounding box center [557, 317] width 21 height 19
type input "**********"
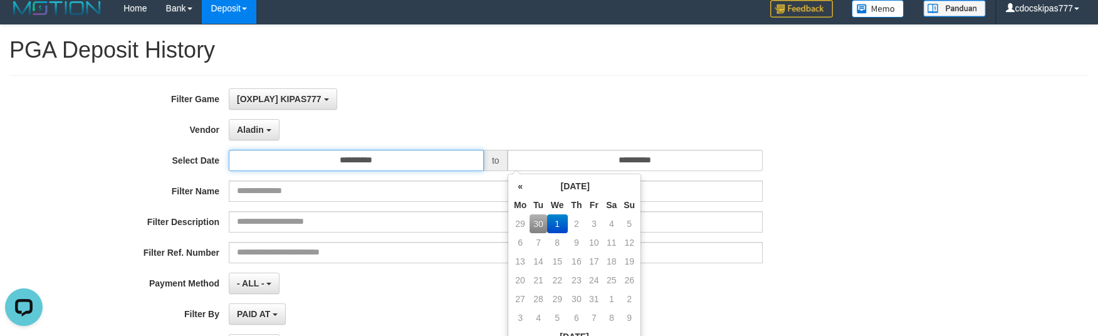
click at [387, 163] on input "**********" at bounding box center [356, 160] width 255 height 21
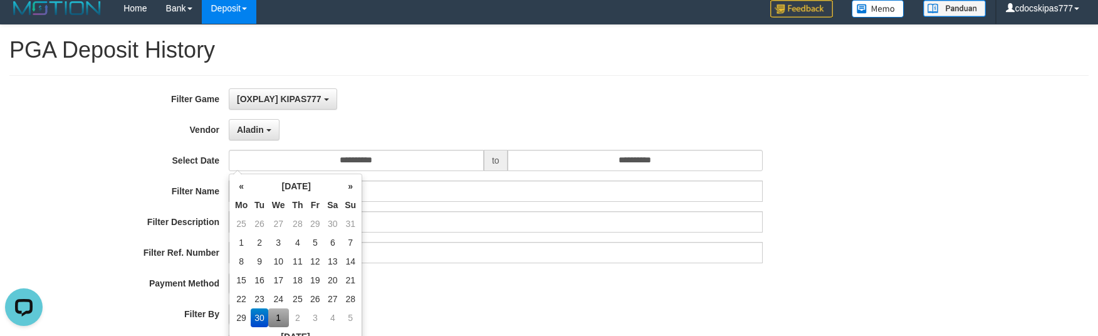
click at [282, 311] on td "1" at bounding box center [278, 317] width 21 height 19
type input "**********"
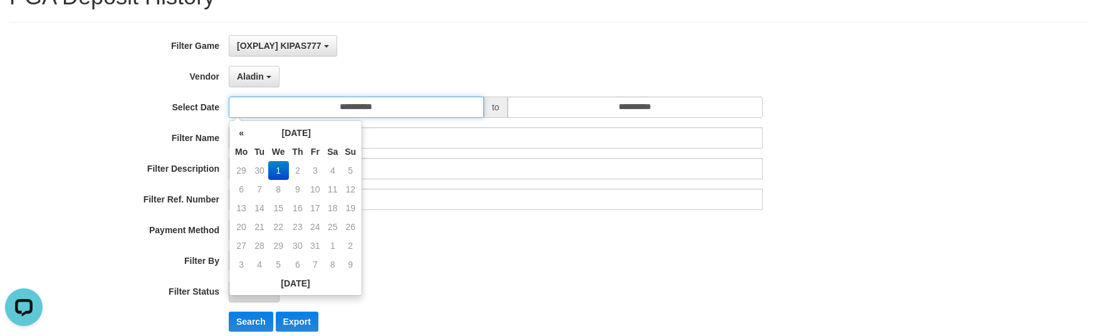
scroll to position [91, 0]
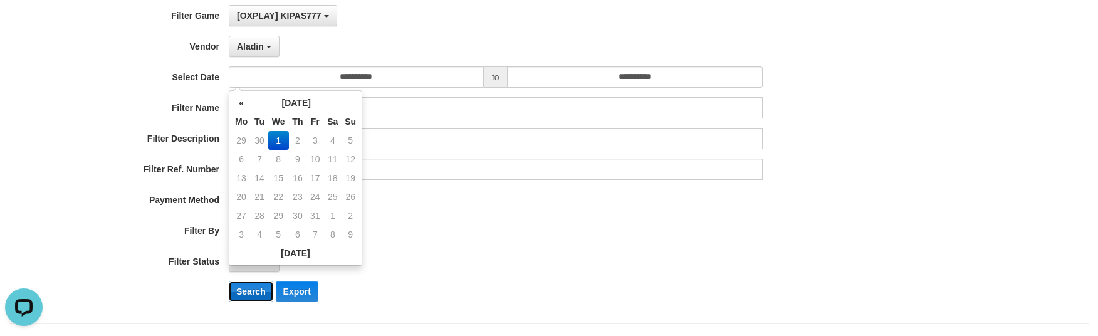
click at [254, 289] on button "Search" at bounding box center [251, 291] width 44 height 20
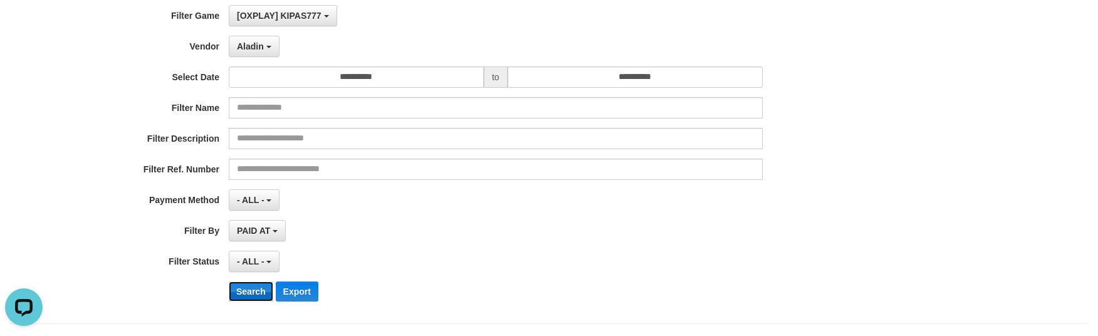
click at [254, 289] on button "Search" at bounding box center [251, 291] width 44 height 20
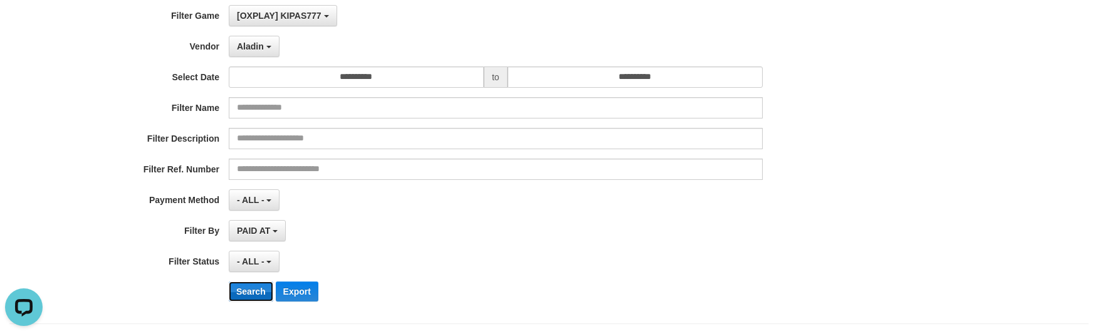
click at [254, 289] on button "Search" at bounding box center [251, 291] width 44 height 20
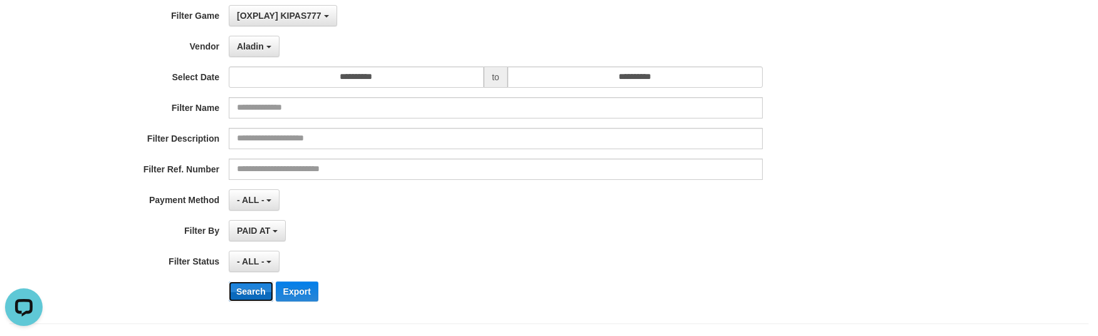
click at [254, 289] on button "Search" at bounding box center [251, 291] width 44 height 20
drag, startPoint x: 254, startPoint y: 289, endPoint x: 258, endPoint y: 280, distance: 10.4
click at [257, 286] on button "Search" at bounding box center [251, 291] width 44 height 20
click at [259, 279] on div "**********" at bounding box center [457, 158] width 915 height 306
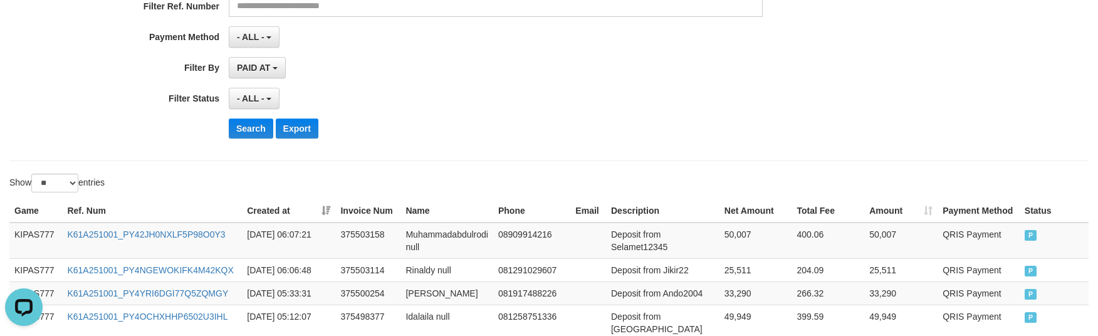
scroll to position [128, 0]
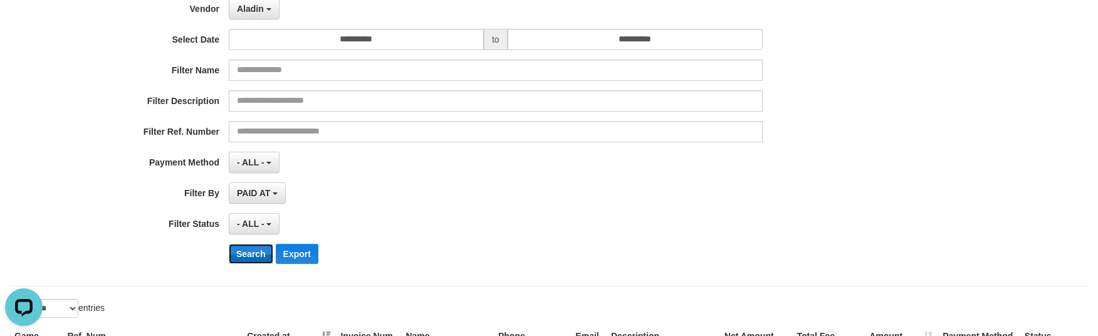
click at [254, 251] on button "Search" at bounding box center [251, 254] width 44 height 20
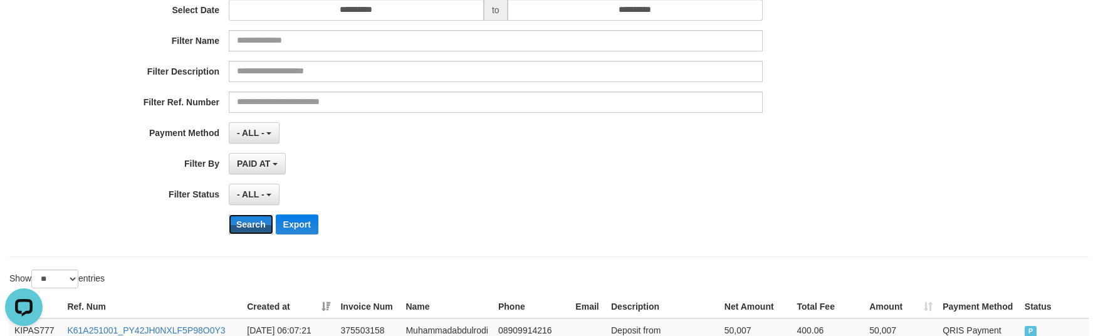
scroll to position [334, 0]
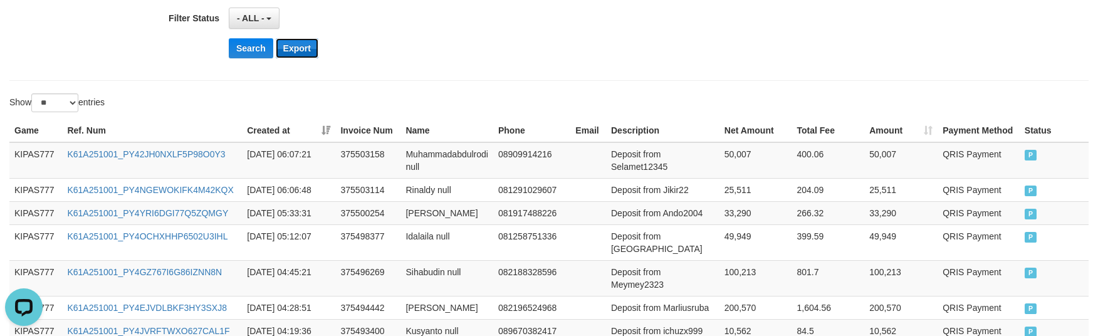
click at [309, 53] on button "Export" at bounding box center [297, 48] width 43 height 20
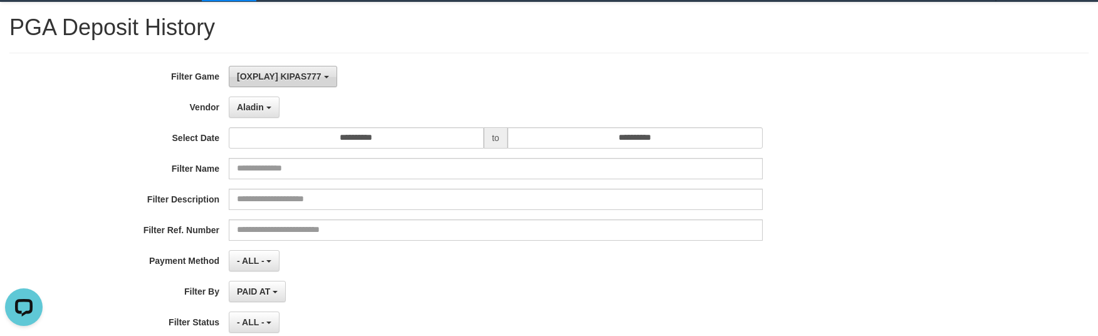
scroll to position [0, 0]
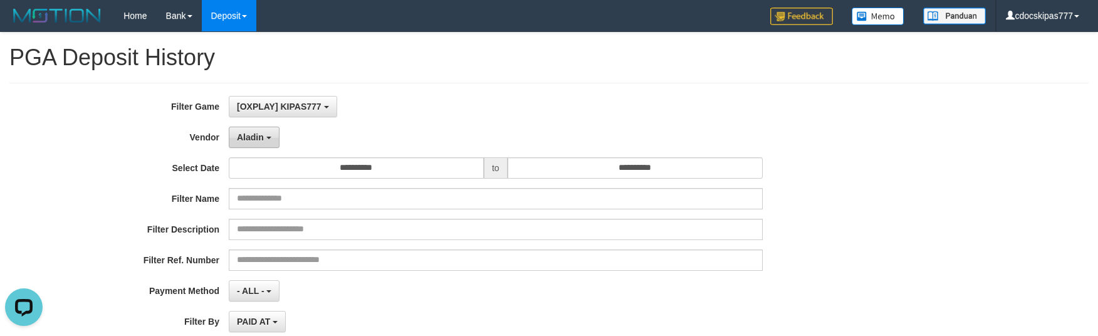
click at [271, 141] on button "Aladin" at bounding box center [254, 137] width 51 height 21
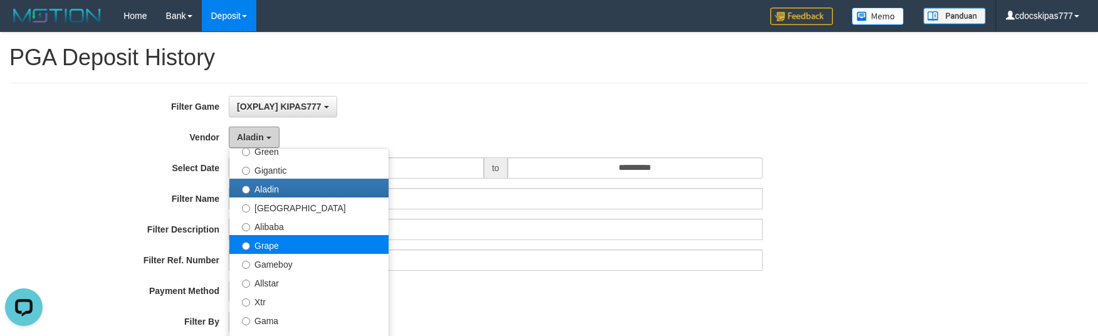
scroll to position [251, 0]
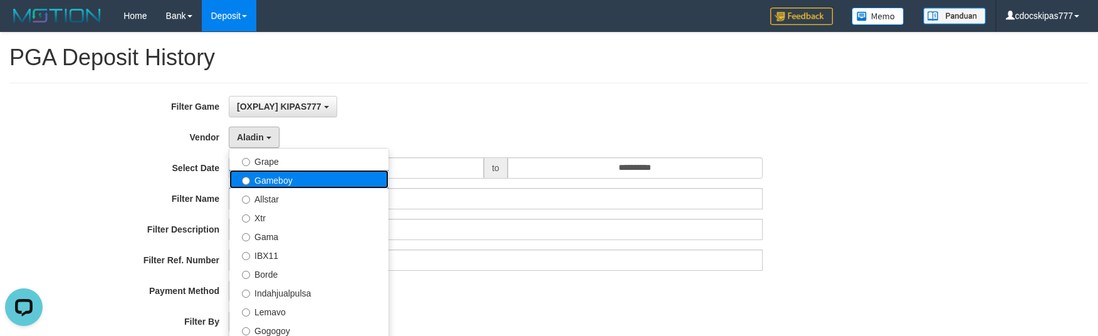
click at [259, 181] on label "Gameboy" at bounding box center [308, 179] width 159 height 19
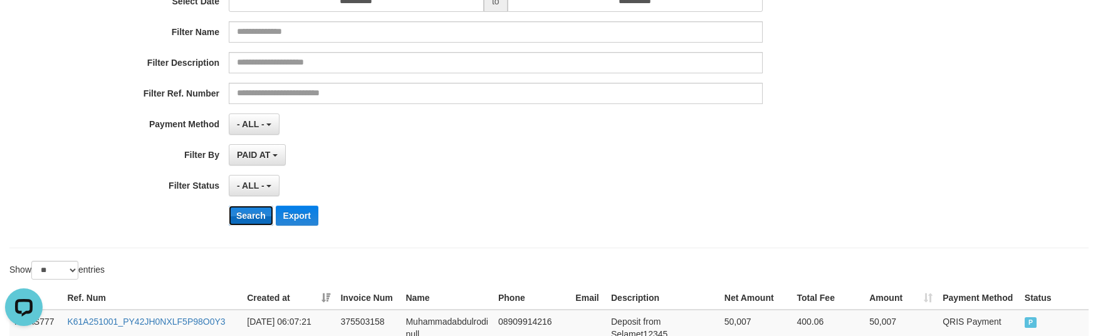
click at [256, 226] on button "Search" at bounding box center [251, 216] width 44 height 20
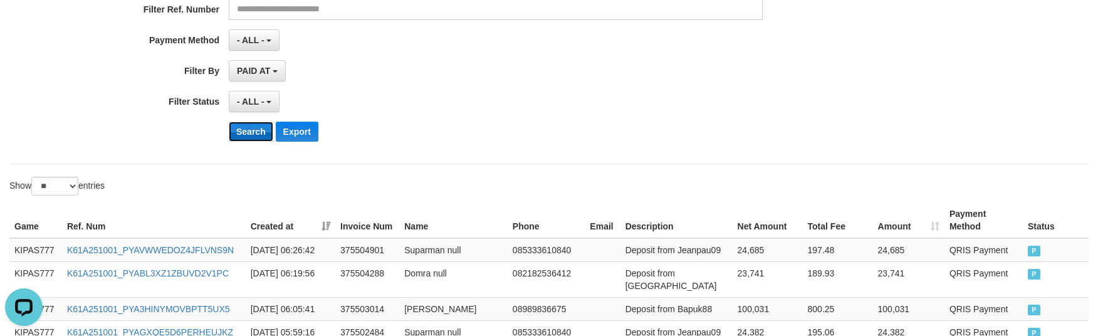
click at [246, 133] on button "Search" at bounding box center [251, 132] width 44 height 20
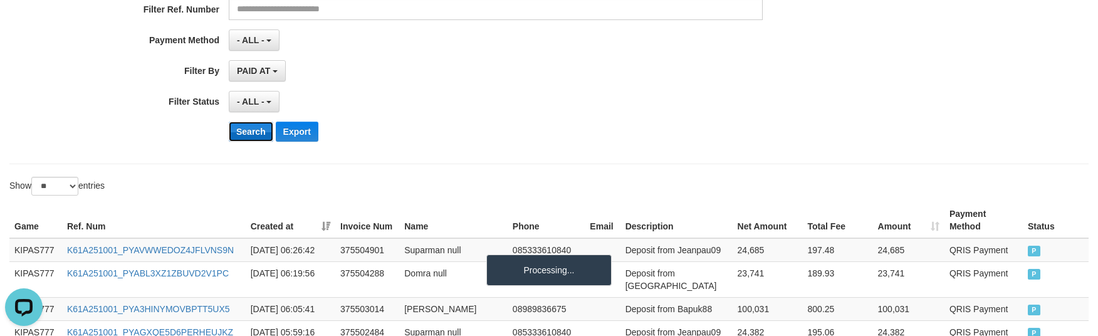
click at [246, 133] on button "Search" at bounding box center [251, 132] width 44 height 20
click at [303, 135] on button "Export" at bounding box center [297, 132] width 43 height 20
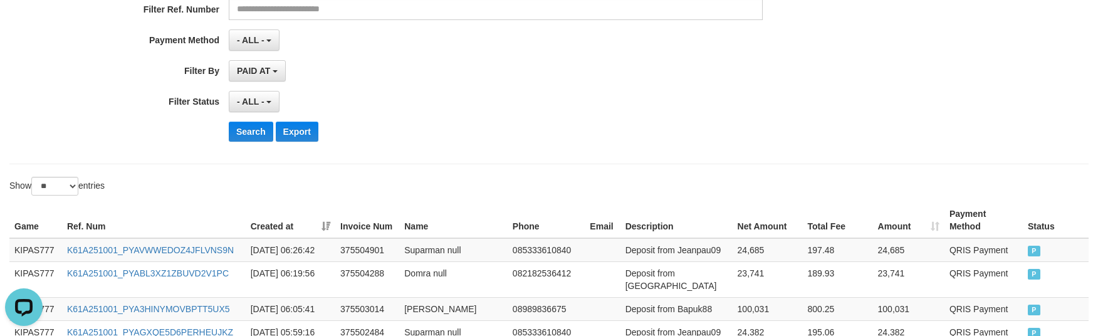
click at [682, 133] on div "Search Export" at bounding box center [572, 132] width 686 height 20
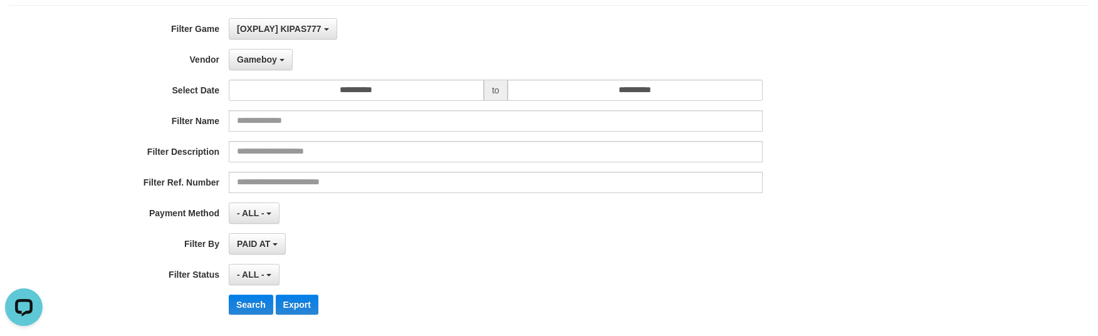
scroll to position [0, 0]
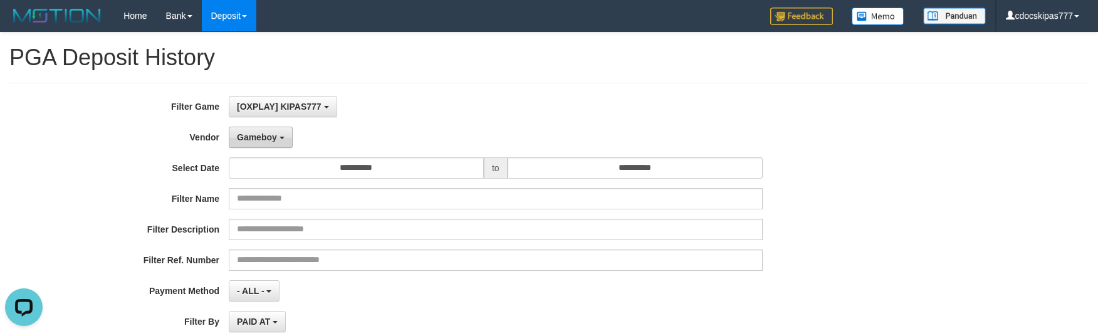
click at [259, 145] on button "Gameboy" at bounding box center [261, 137] width 64 height 21
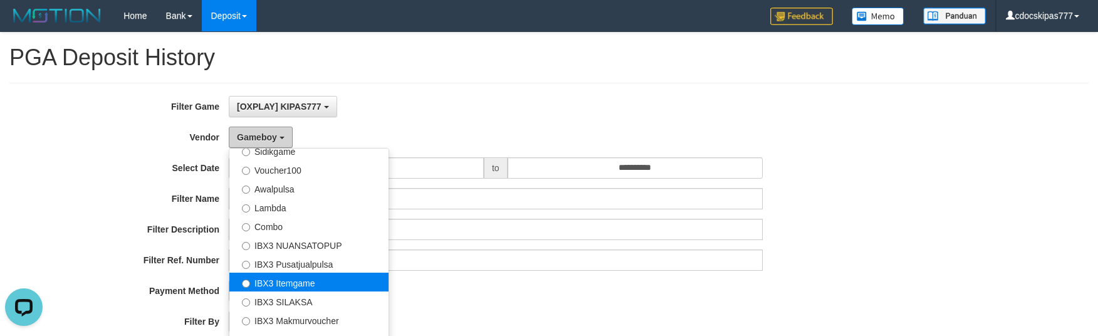
scroll to position [83, 0]
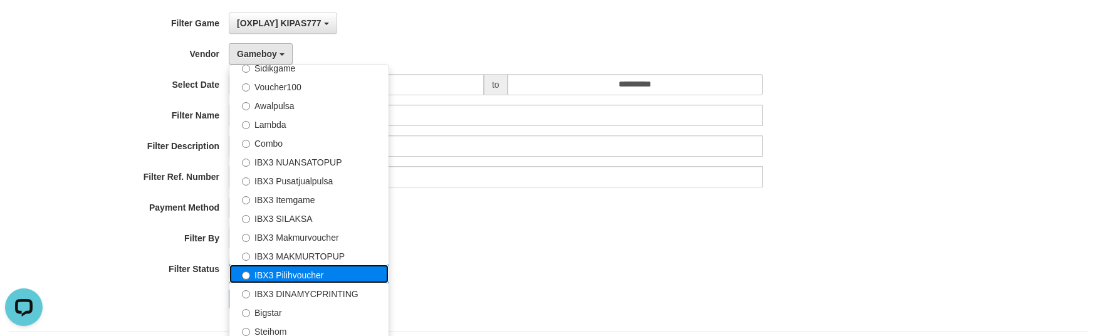
click at [310, 278] on label "IBX3 Pilihvoucher" at bounding box center [308, 273] width 159 height 19
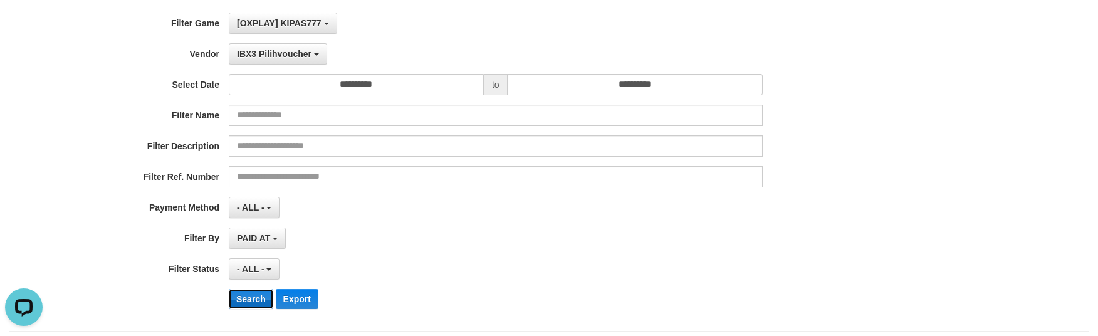
click at [268, 291] on button "Search" at bounding box center [251, 299] width 44 height 20
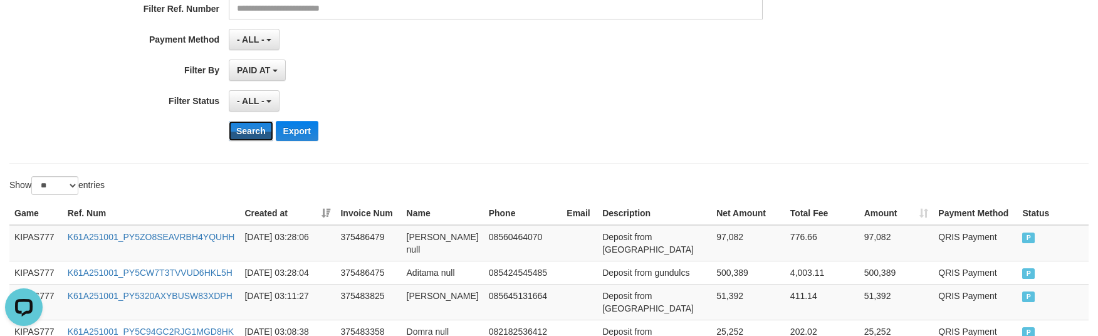
scroll to position [73, 0]
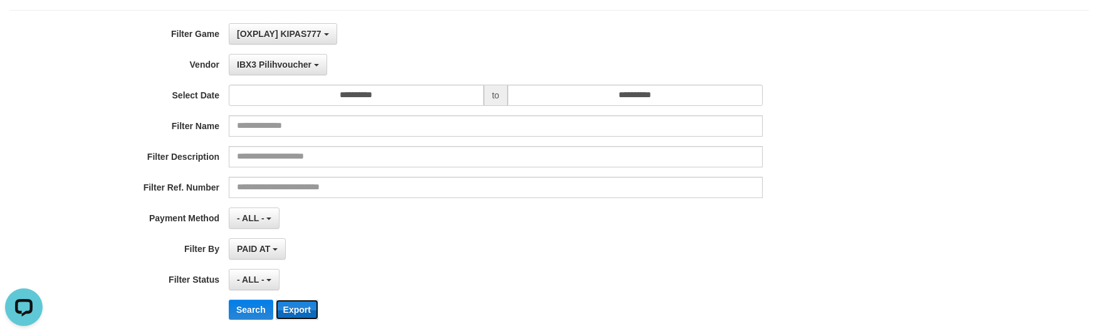
click at [301, 308] on button "Export" at bounding box center [297, 310] width 43 height 20
click at [855, 116] on div "Filter Name" at bounding box center [457, 125] width 915 height 21
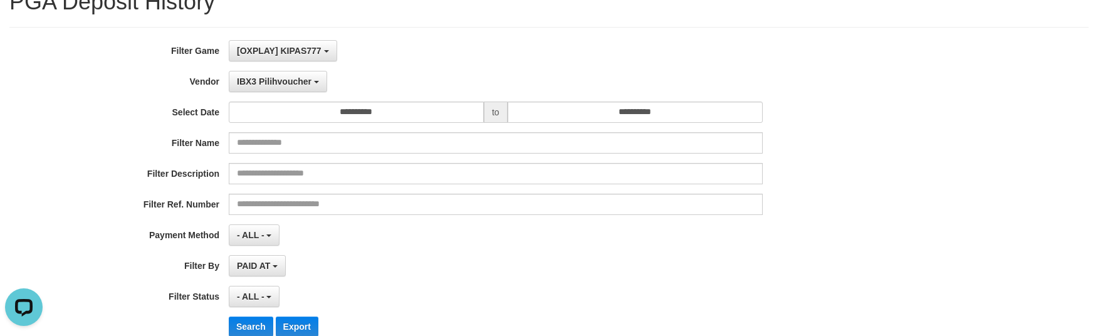
scroll to position [0, 0]
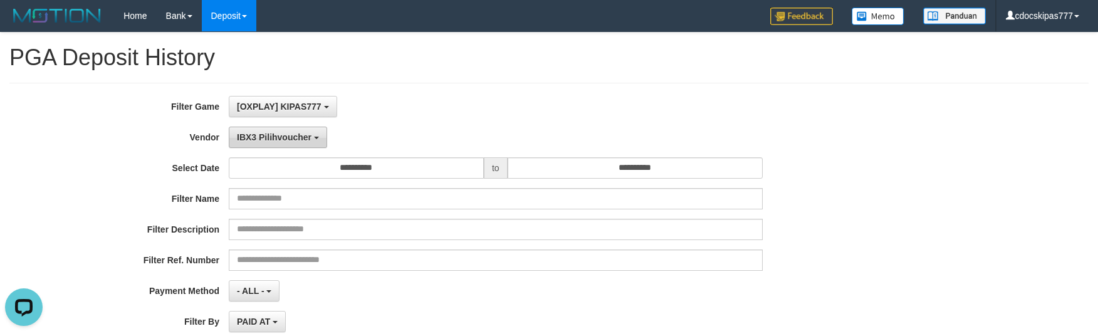
click at [276, 136] on span "IBX3 Pilihvoucher" at bounding box center [274, 137] width 75 height 10
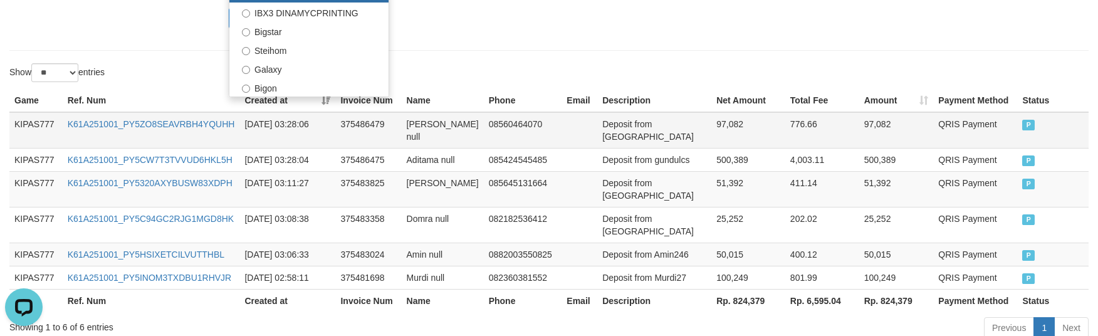
scroll to position [323, 0]
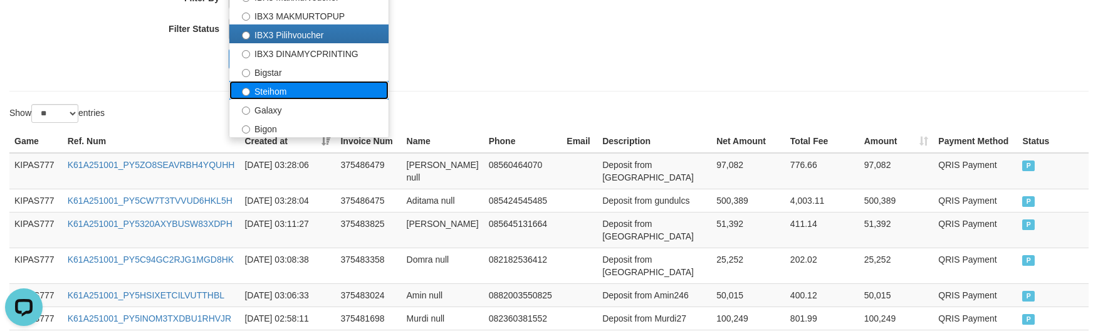
click at [295, 91] on label "Steihom" at bounding box center [308, 90] width 159 height 19
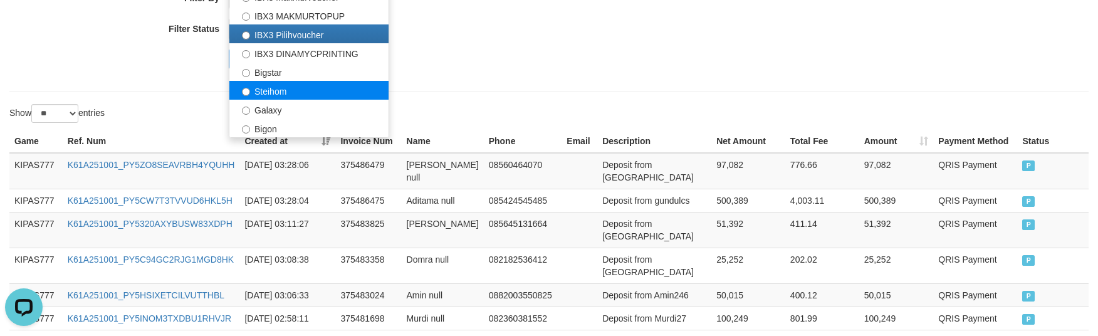
select select "**********"
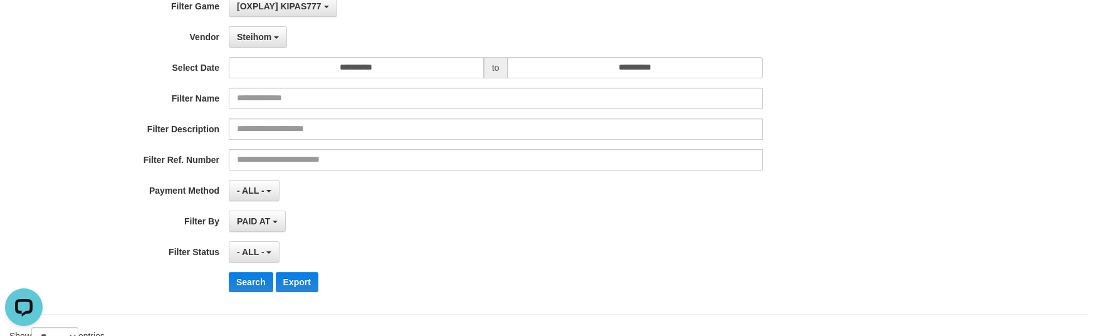
scroll to position [73, 0]
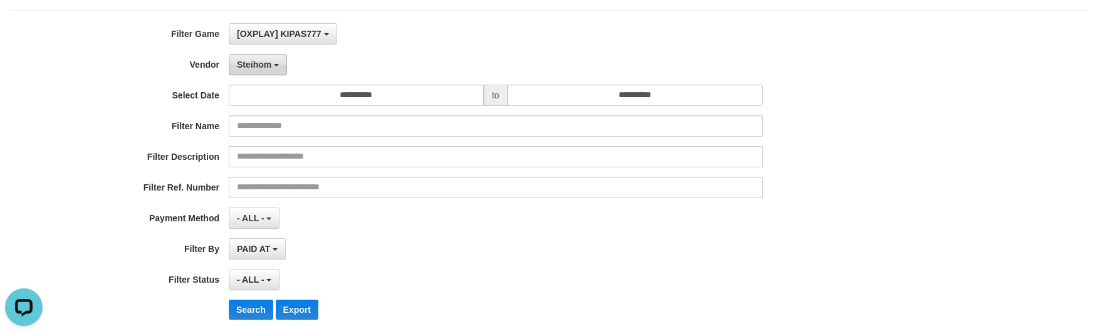
click at [276, 71] on button "Steihom" at bounding box center [258, 64] width 58 height 21
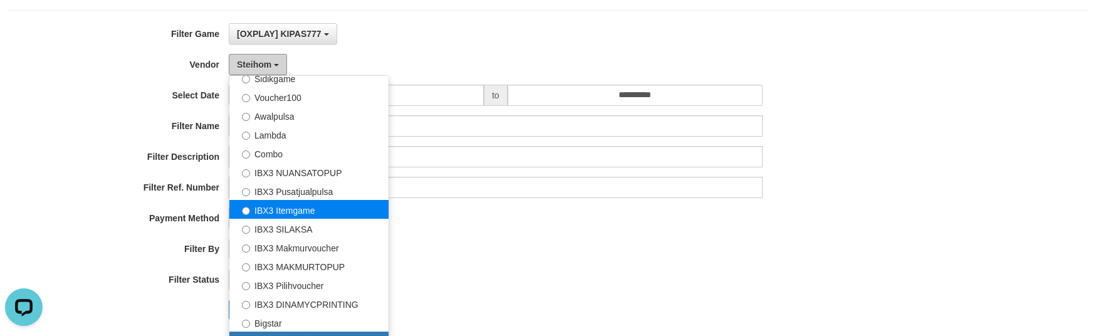
scroll to position [156, 0]
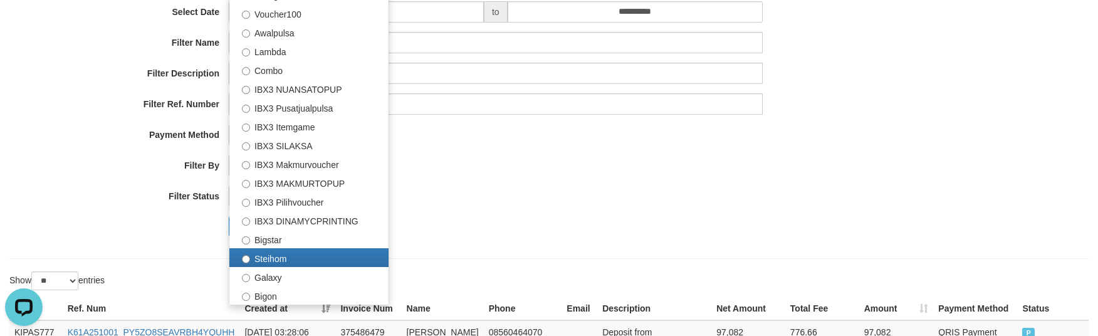
click at [481, 239] on div "**********" at bounding box center [457, 93] width 915 height 306
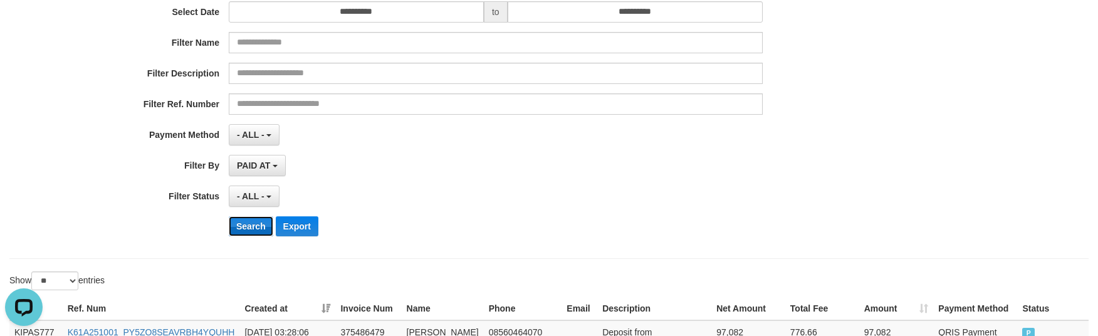
click at [258, 228] on button "Search" at bounding box center [251, 226] width 44 height 20
click at [306, 224] on button "Export" at bounding box center [297, 226] width 43 height 20
click at [696, 202] on div "- ALL - SELECT ALL - ALL - SELECT STATUS PENDING/UNPAID PAID CANCELED EXPIRED" at bounding box center [496, 196] width 534 height 21
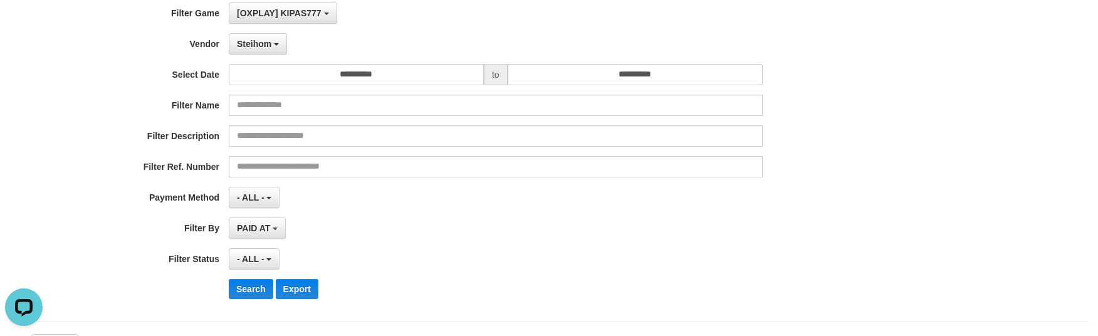
scroll to position [0, 0]
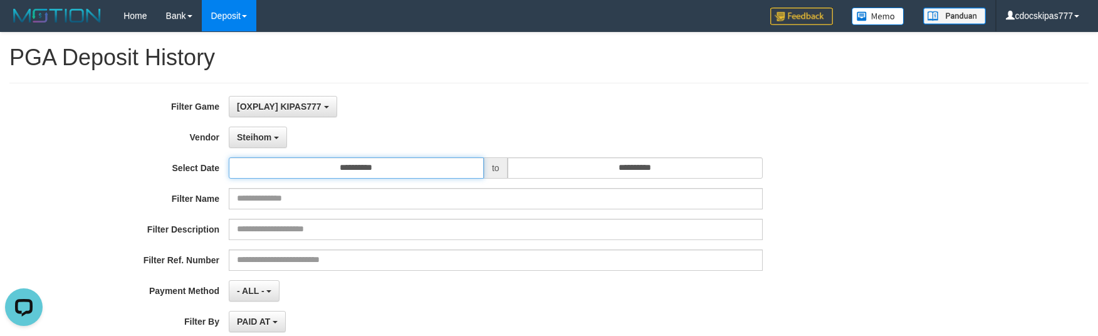
click at [406, 162] on input "**********" at bounding box center [356, 167] width 255 height 21
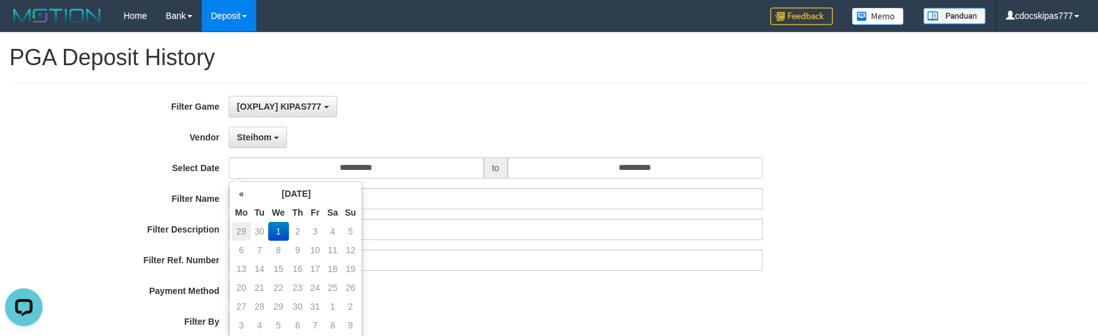
click at [246, 229] on td "29" at bounding box center [241, 231] width 19 height 19
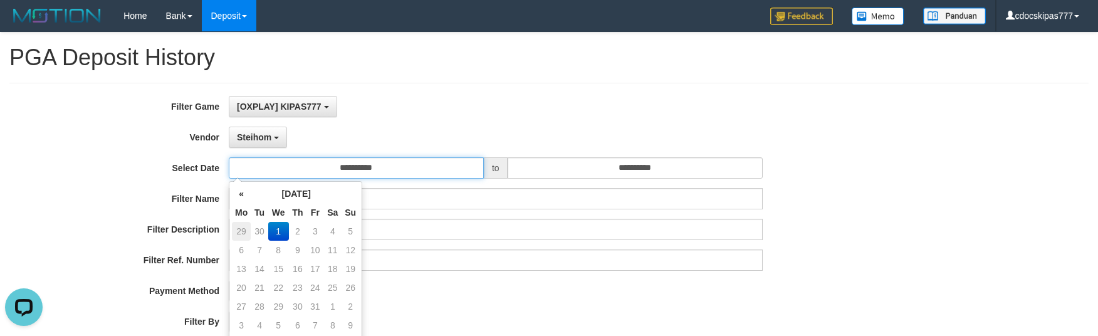
type input "**********"
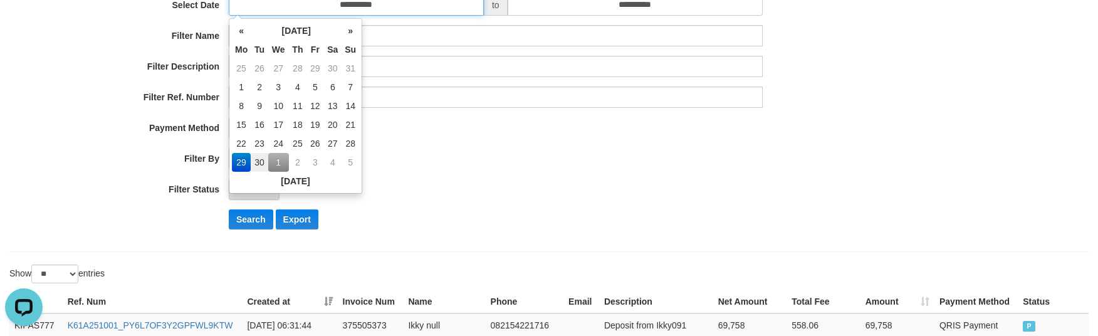
scroll to position [167, 0]
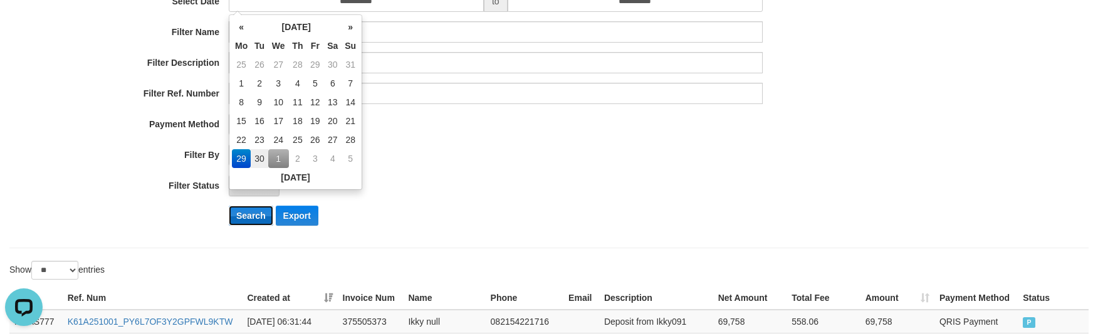
click at [249, 219] on button "Search" at bounding box center [251, 216] width 44 height 20
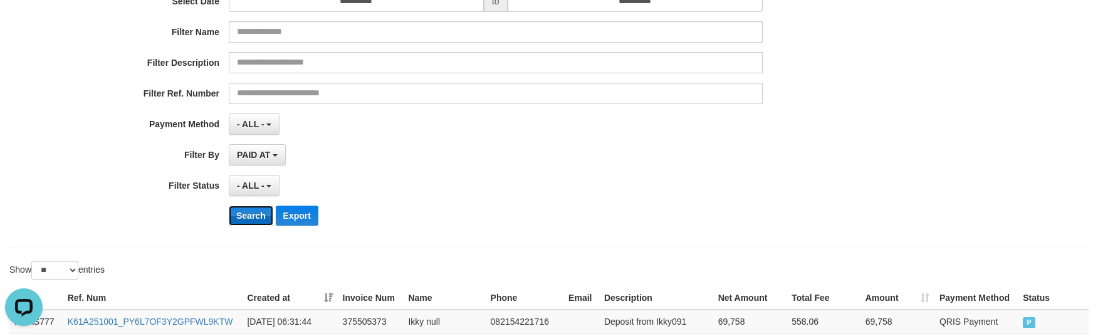
click at [249, 219] on button "Search" at bounding box center [251, 216] width 44 height 20
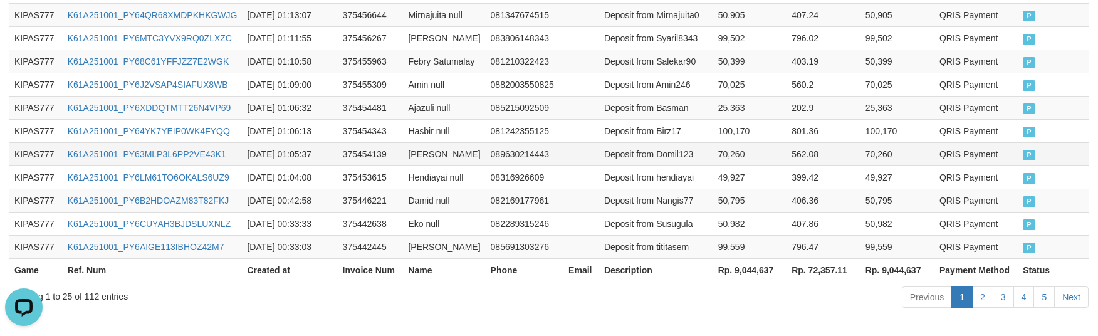
scroll to position [951, 0]
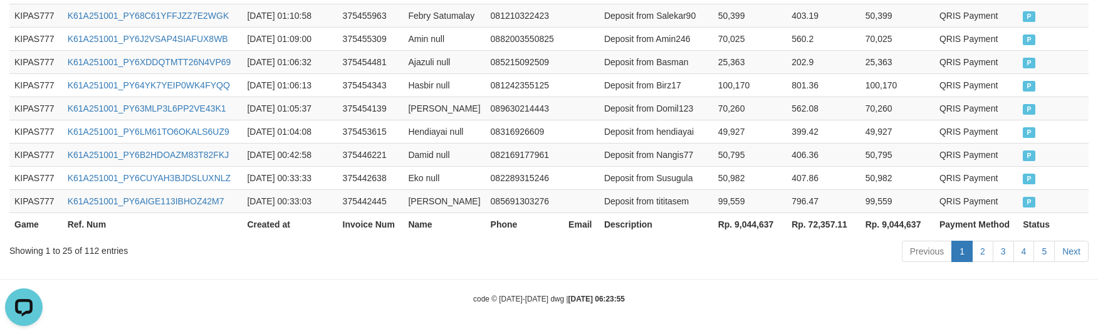
click at [755, 223] on th "Rp. 9,044,637" at bounding box center [750, 223] width 74 height 23
copy th "9,044,637"
click at [431, 257] on div "Showing 1 to 25 of 112 entries Previous 1 2 3 4 5 Next" at bounding box center [549, 252] width 1098 height 27
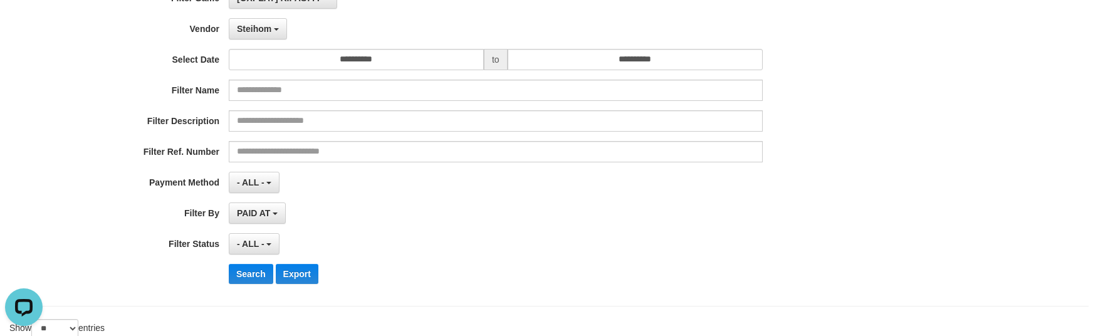
scroll to position [0, 0]
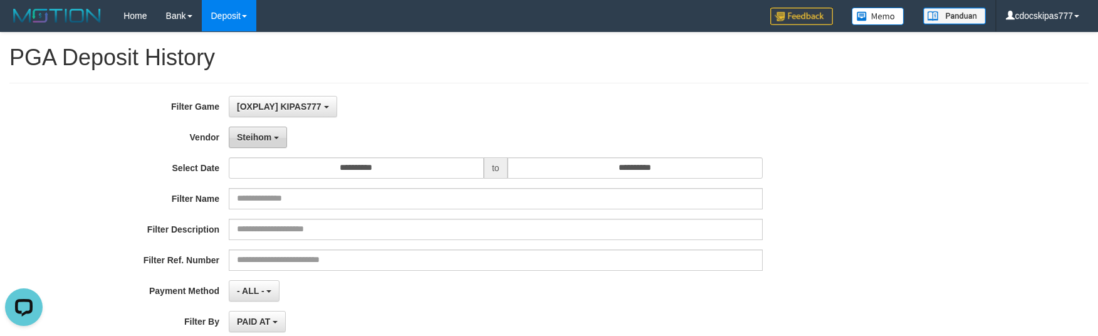
click at [280, 135] on button "Steihom" at bounding box center [258, 137] width 58 height 21
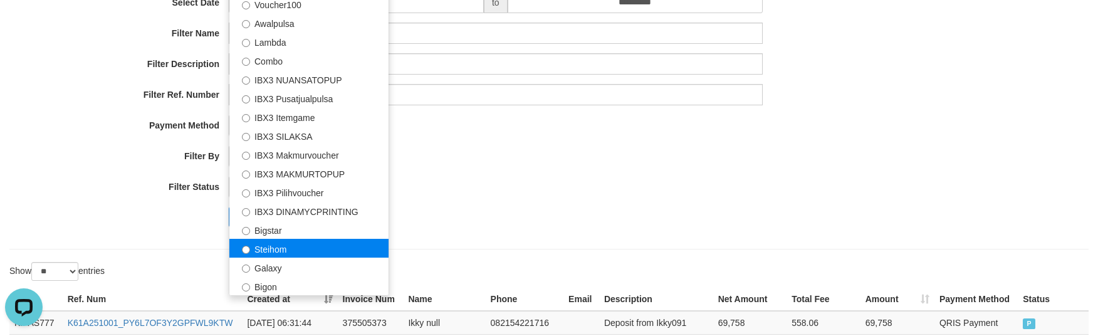
scroll to position [167, 0]
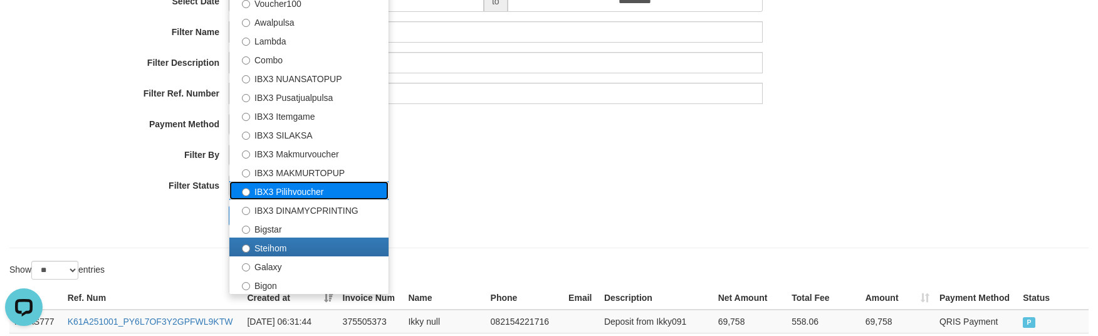
click at [316, 193] on label "IBX3 Pilihvoucher" at bounding box center [308, 190] width 159 height 19
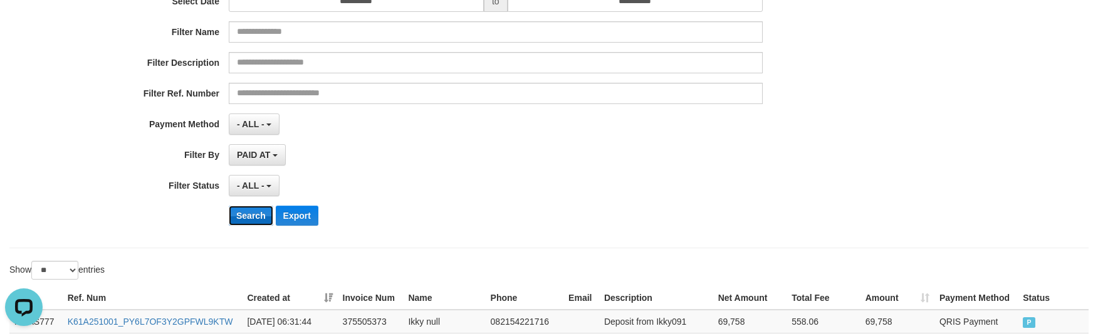
click at [256, 212] on button "Search" at bounding box center [251, 216] width 44 height 20
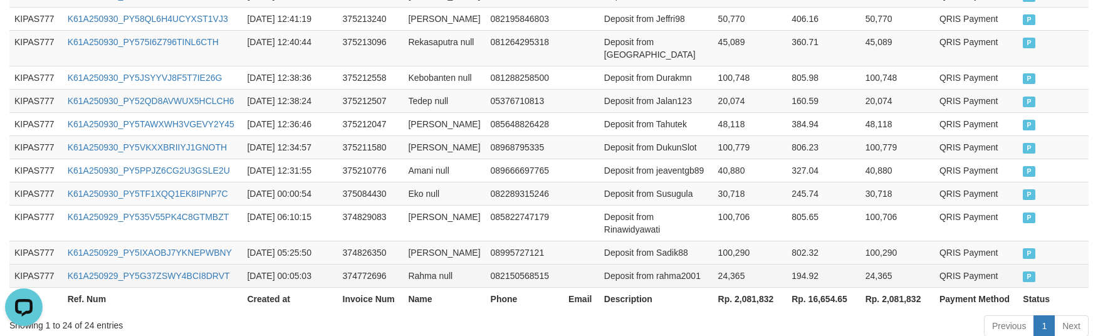
scroll to position [903, 0]
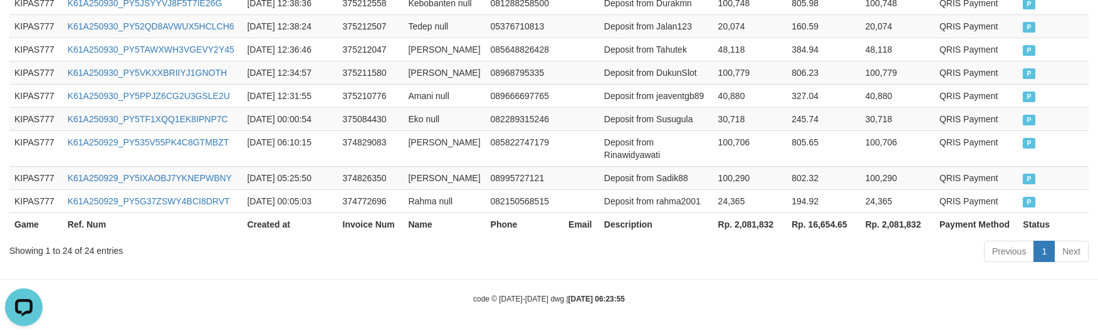
click at [758, 226] on th "Rp. 2,081,832" at bounding box center [750, 223] width 74 height 23
copy th "2,081,832"
click at [481, 300] on small "code © 2012-2018 dwg | 2025/10/01 06:23:55" at bounding box center [549, 299] width 152 height 9
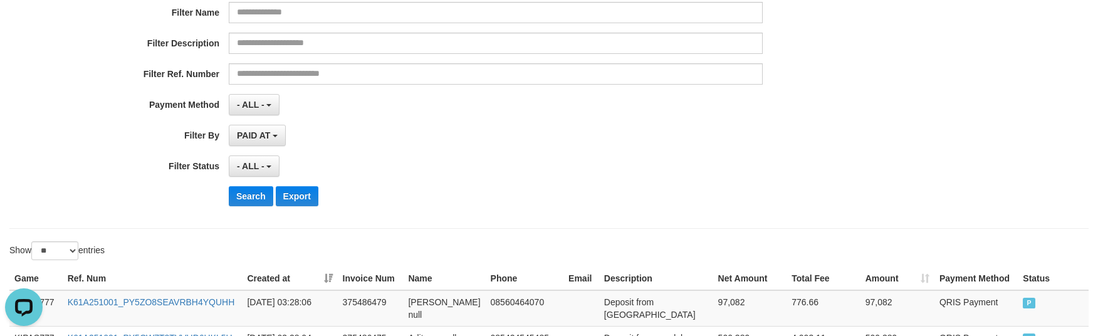
scroll to position [0, 0]
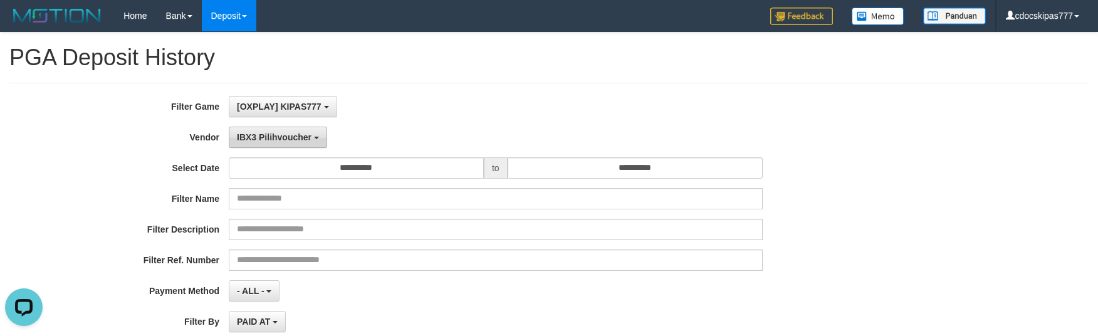
click at [296, 148] on button "IBX3 Pilihvoucher" at bounding box center [278, 137] width 98 height 21
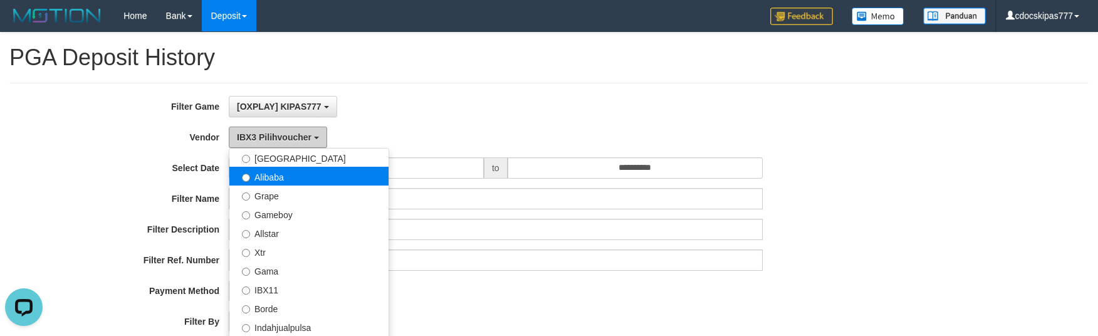
scroll to position [134, 0]
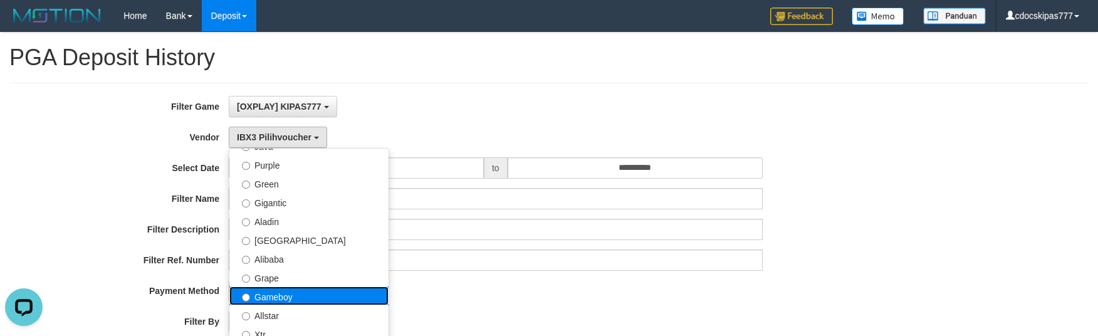
click at [322, 296] on label "Gameboy" at bounding box center [308, 295] width 159 height 19
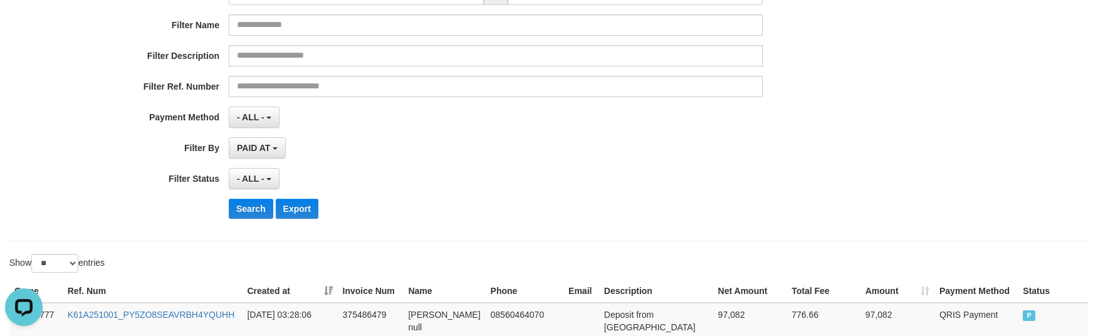
scroll to position [334, 0]
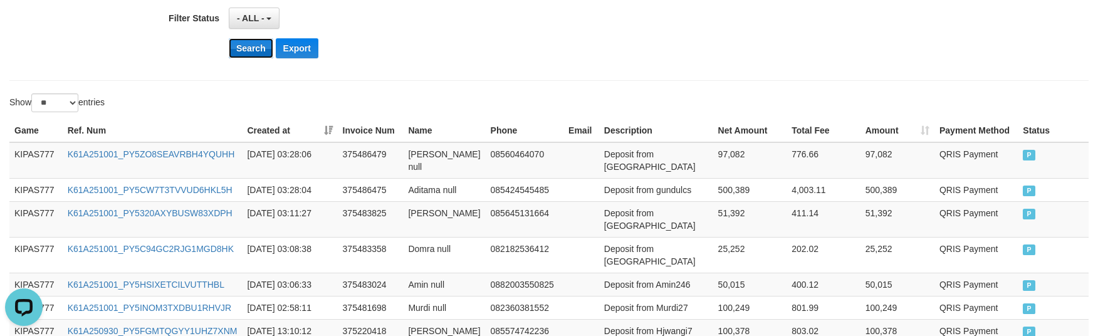
click at [246, 51] on button "Search" at bounding box center [251, 48] width 44 height 20
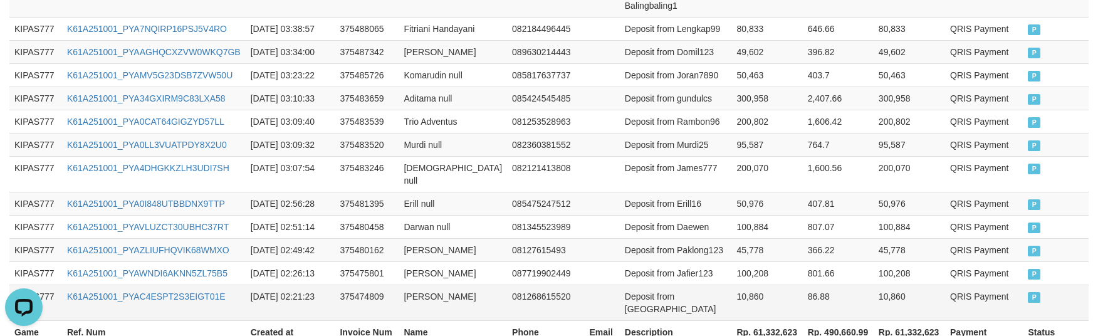
scroll to position [914, 0]
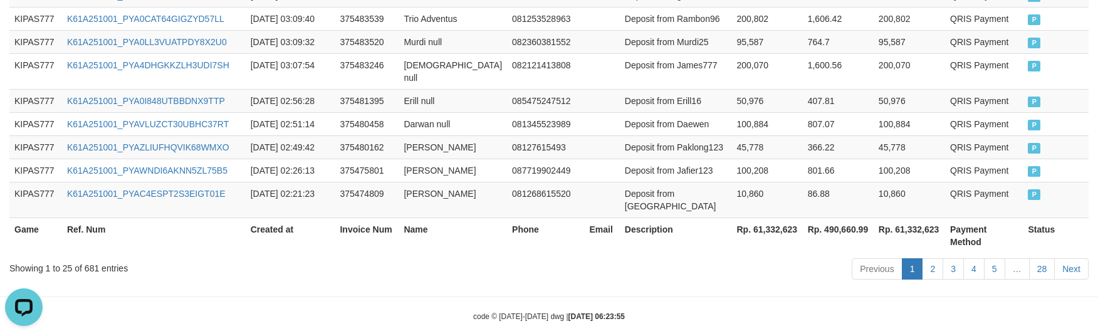
click at [748, 223] on th "Rp. 61,332,623" at bounding box center [766, 235] width 71 height 36
copy th "61,332,623"
click at [663, 257] on div "Previous 1 2 3 4 5 … 28 Next" at bounding box center [778, 270] width 622 height 27
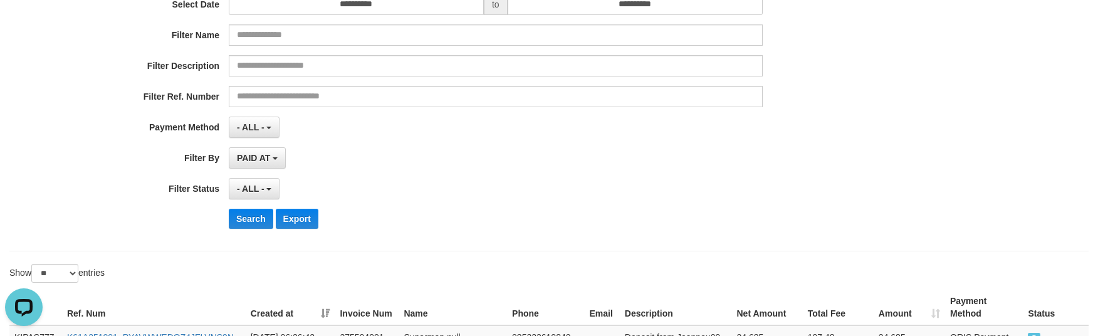
scroll to position [0, 0]
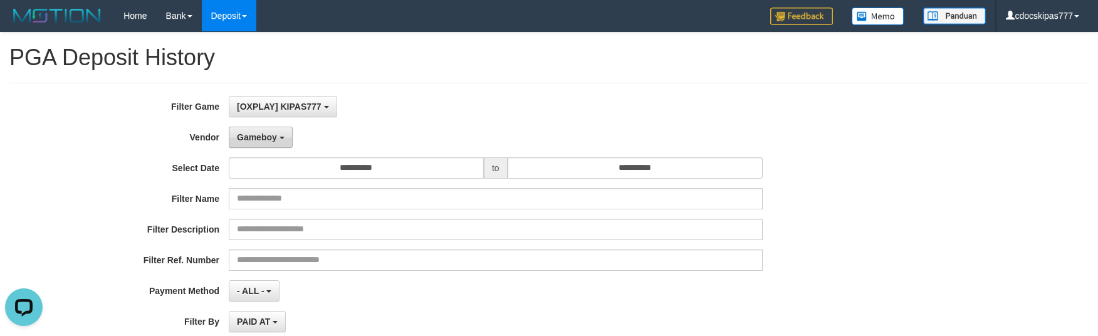
click at [284, 129] on button "Gameboy" at bounding box center [261, 137] width 64 height 21
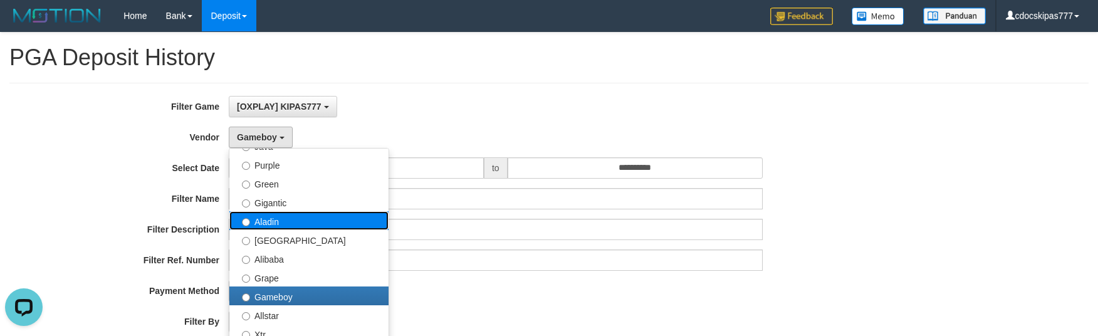
click at [306, 214] on label "Aladin" at bounding box center [308, 220] width 159 height 19
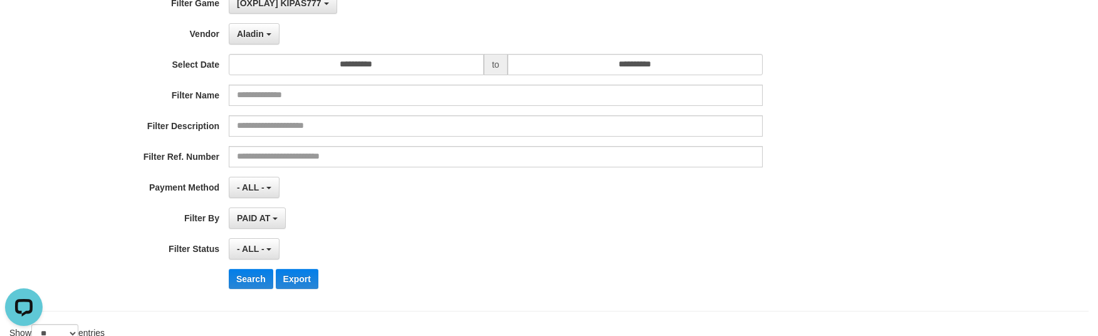
scroll to position [251, 0]
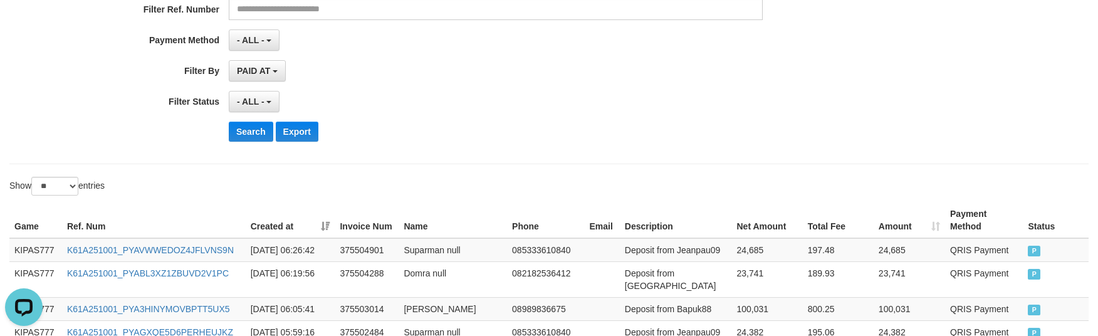
click at [244, 130] on button "Search" at bounding box center [251, 132] width 44 height 20
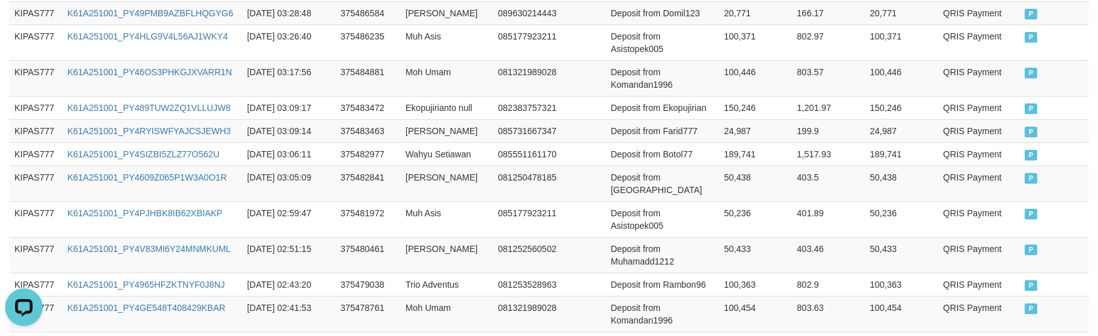
scroll to position [964, 0]
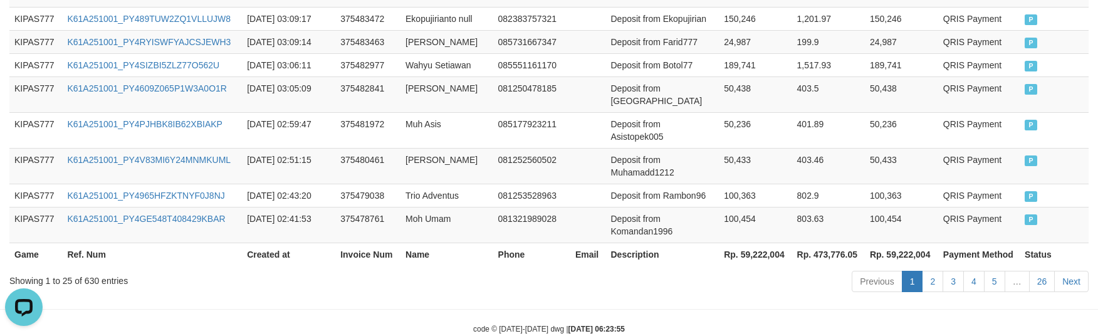
click at [768, 243] on th "Rp. 59,222,004" at bounding box center [755, 254] width 73 height 23
copy th "59,222,004"
click at [688, 322] on div "code © 2012-2018 dwg | 2025/10/01 06:23:55" at bounding box center [549, 328] width 1098 height 13
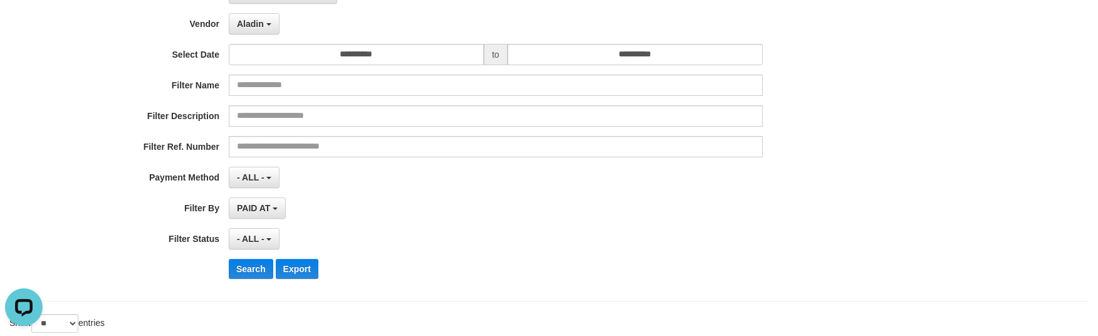
scroll to position [0, 0]
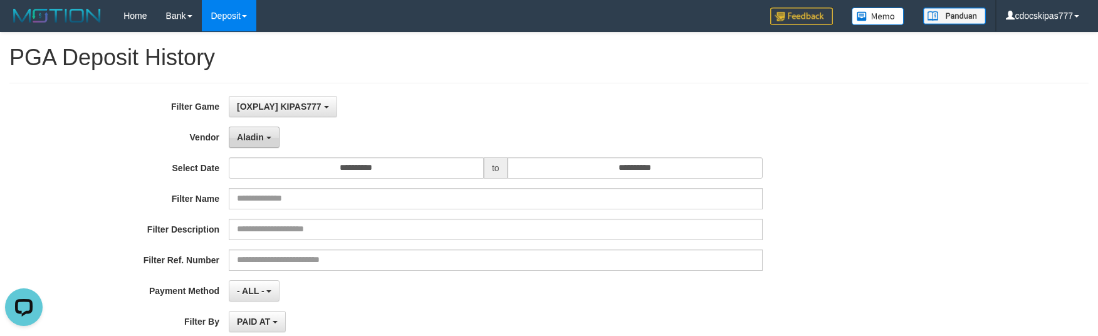
click at [277, 138] on button "Aladin" at bounding box center [254, 137] width 51 height 21
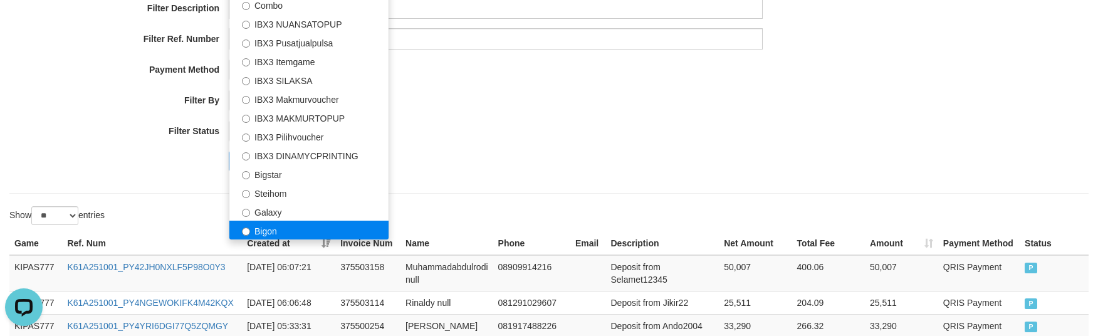
scroll to position [251, 0]
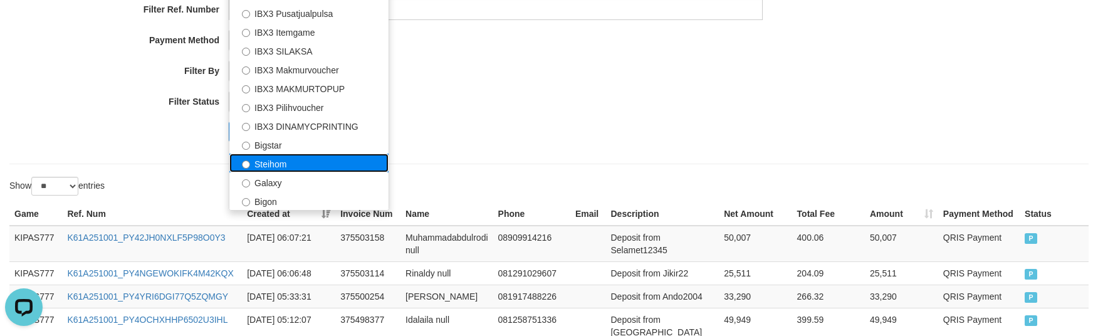
click at [303, 170] on label "Steihom" at bounding box center [308, 163] width 159 height 19
select select "**********"
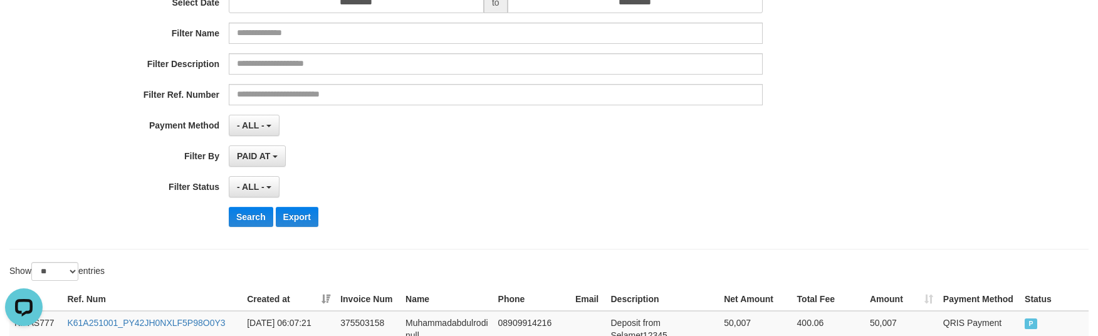
scroll to position [83, 0]
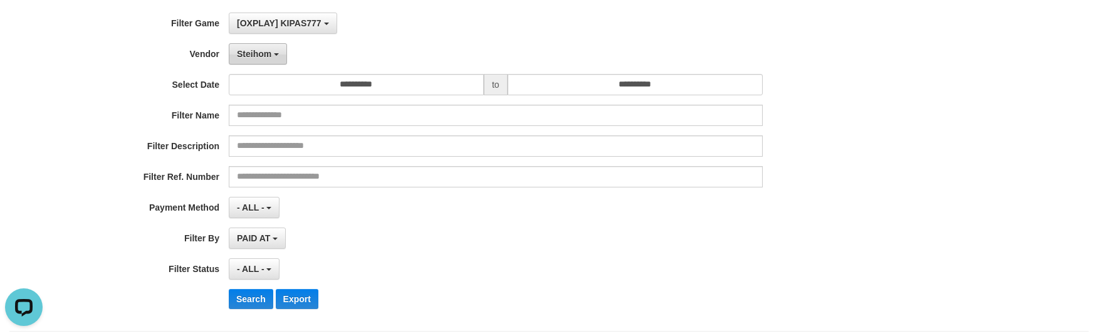
drag, startPoint x: 238, startPoint y: 51, endPoint x: 266, endPoint y: 53, distance: 27.6
click at [266, 53] on span "Steihom" at bounding box center [254, 54] width 34 height 10
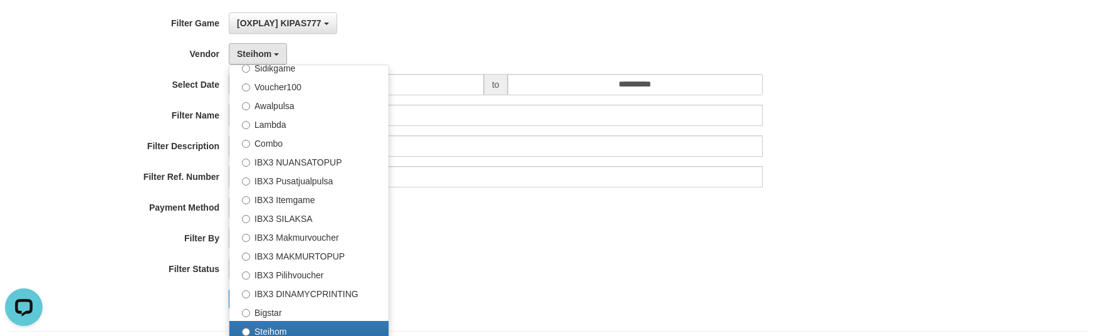
drag, startPoint x: 542, startPoint y: 203, endPoint x: 617, endPoint y: 267, distance: 98.2
click at [544, 206] on div "- ALL - SELECT ALL - ALL - SELECT PAYMENT METHOD Mandiri BNI OVO CIMB BRI MAYBA…" at bounding box center [496, 207] width 534 height 21
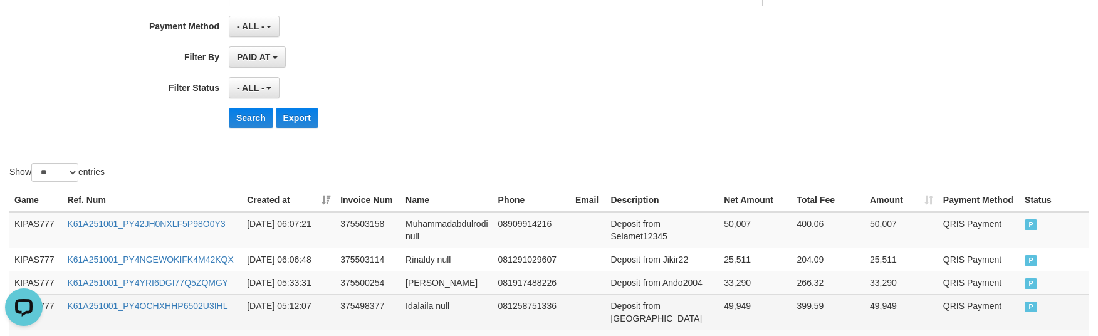
scroll to position [0, 0]
